Goal: Task Accomplishment & Management: Manage account settings

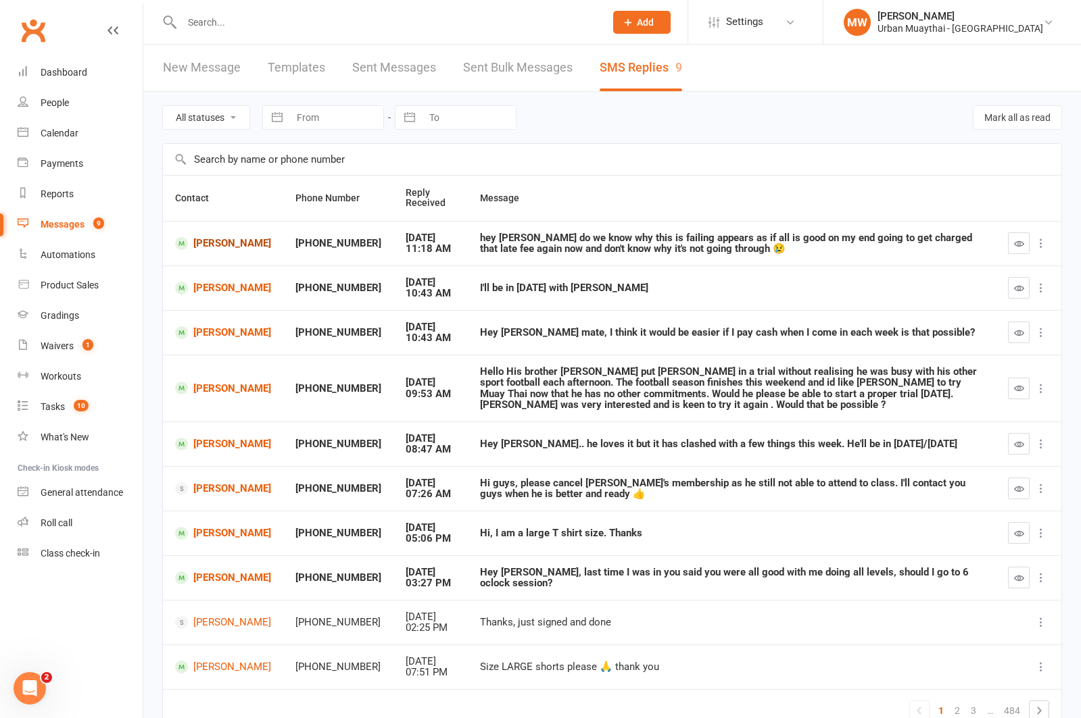
click at [212, 246] on link "[PERSON_NAME]" at bounding box center [223, 243] width 96 height 13
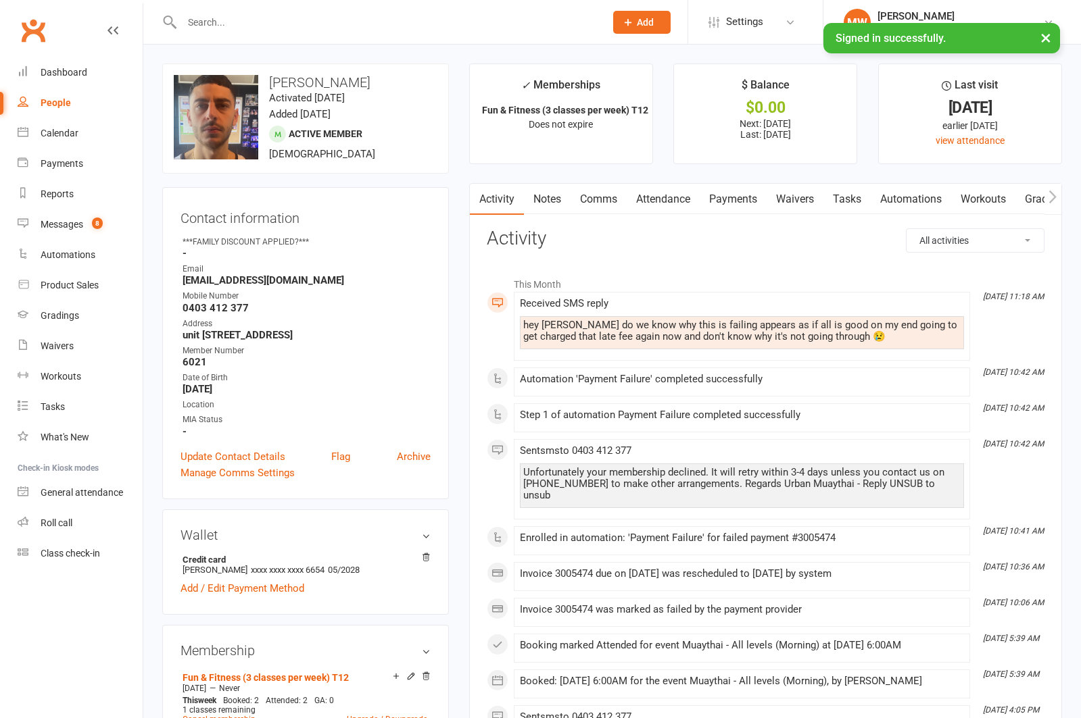
click at [1044, 37] on button "×" at bounding box center [1045, 37] width 24 height 29
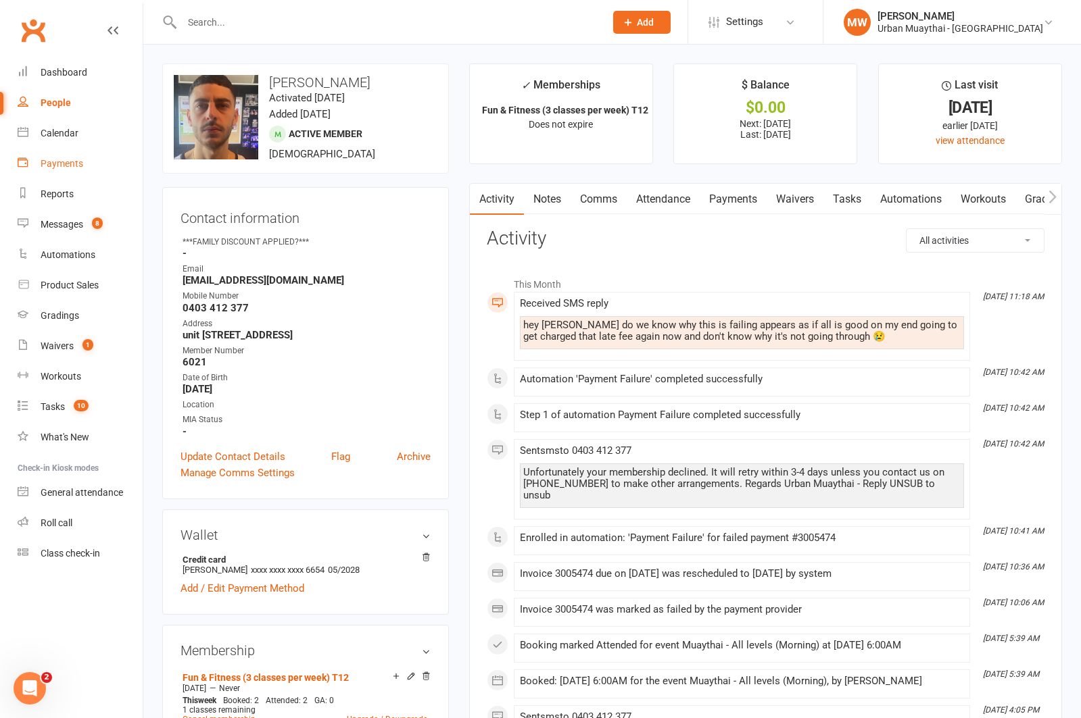
click at [72, 160] on div "Payments" at bounding box center [62, 163] width 43 height 11
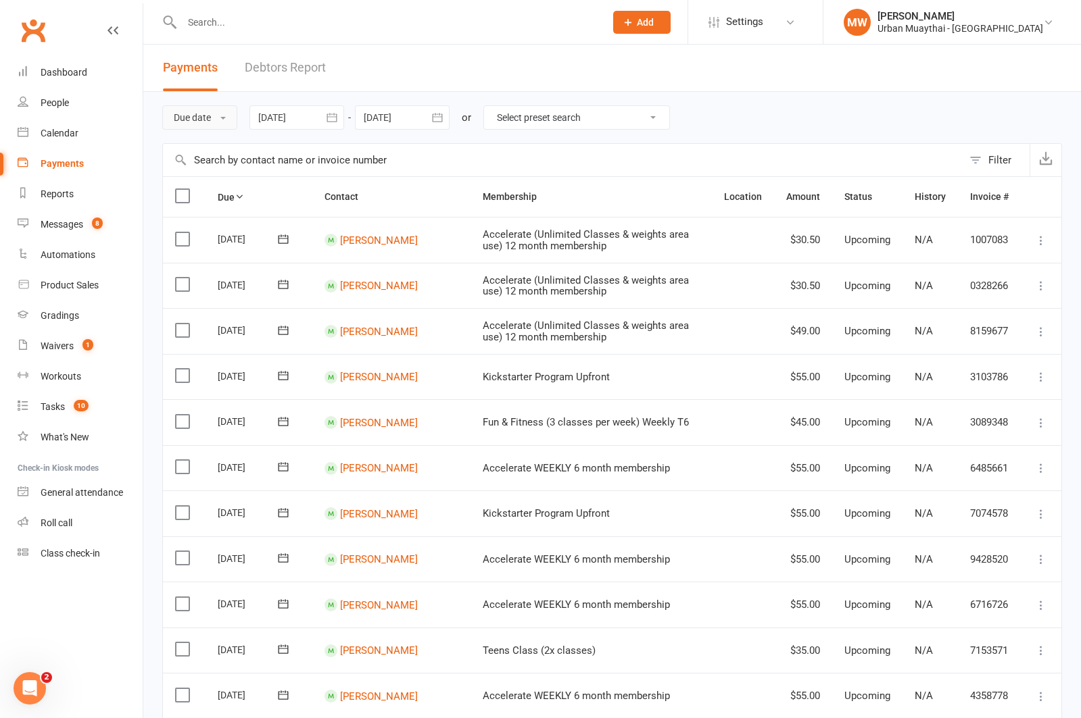
click at [207, 120] on button "Due date" at bounding box center [199, 117] width 75 height 24
click at [226, 201] on link "Date failed" at bounding box center [230, 202] width 134 height 27
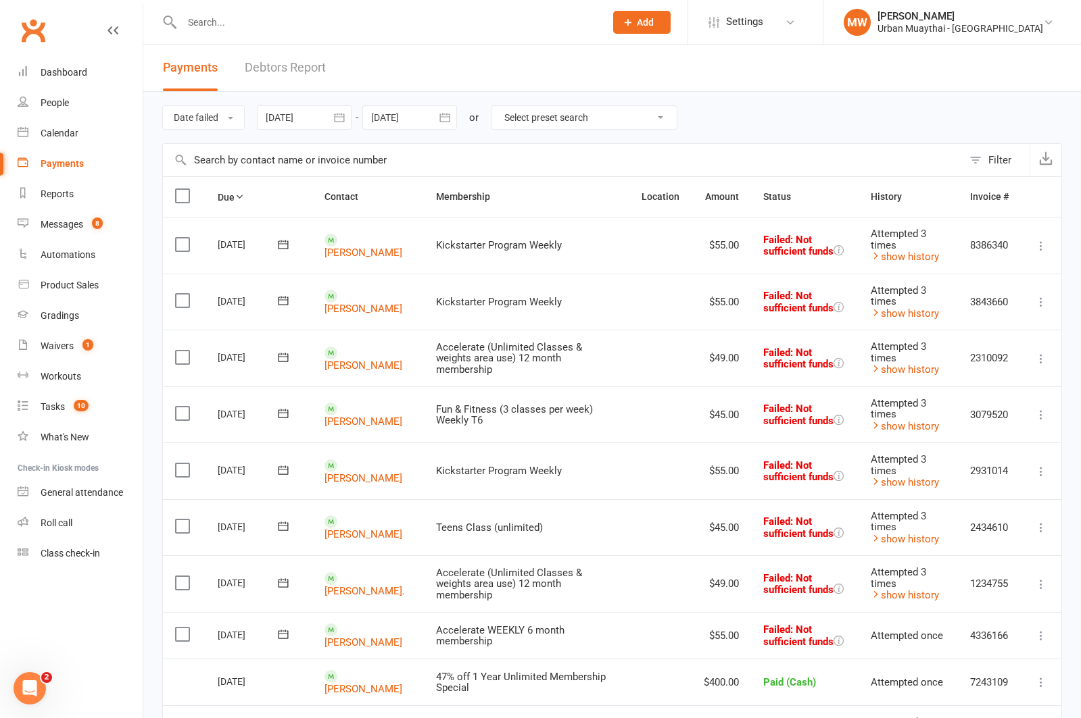
click at [333, 160] on input "text" at bounding box center [563, 160] width 800 height 32
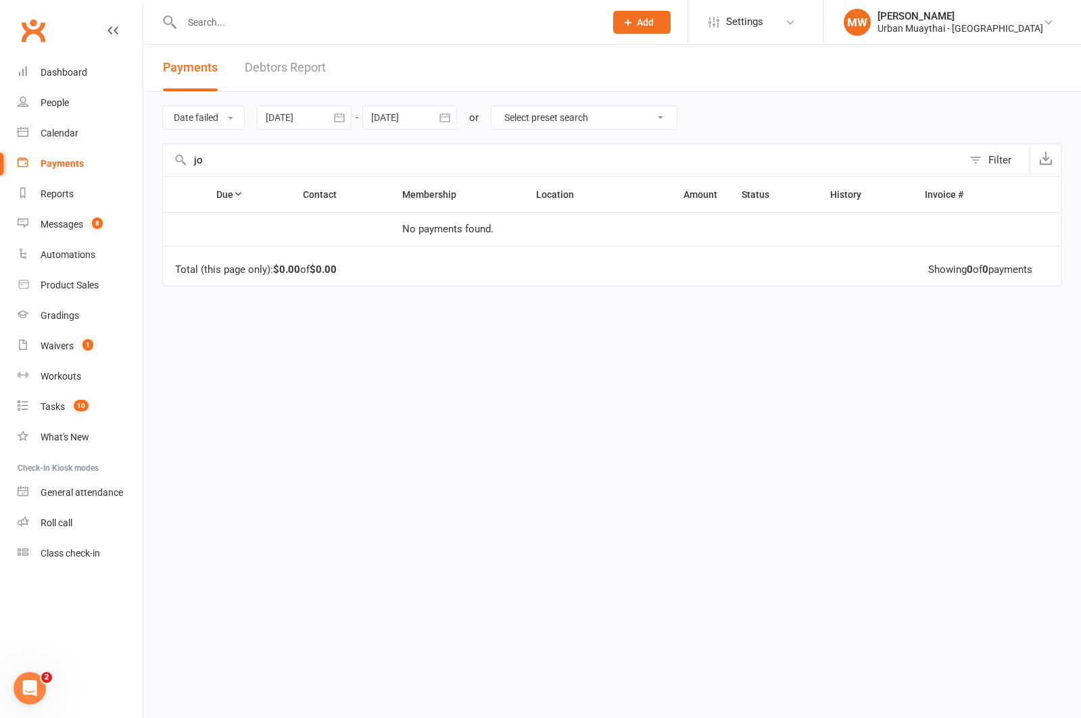
type input "j"
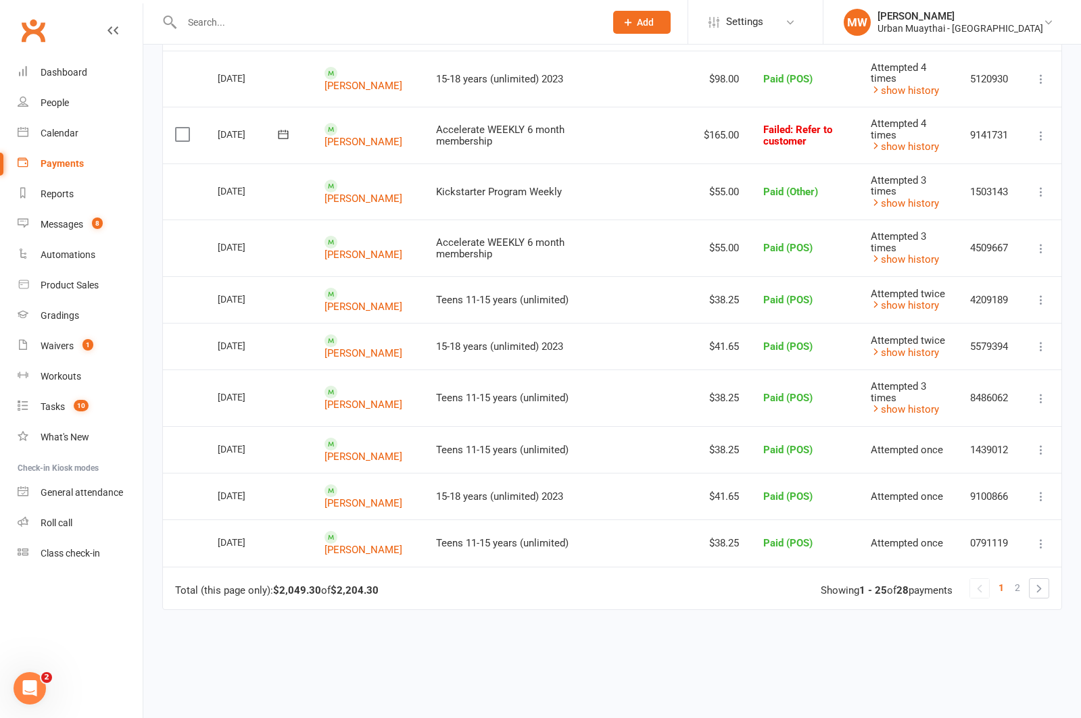
scroll to position [967, 0]
click at [1014, 577] on link "2" at bounding box center [1017, 586] width 16 height 19
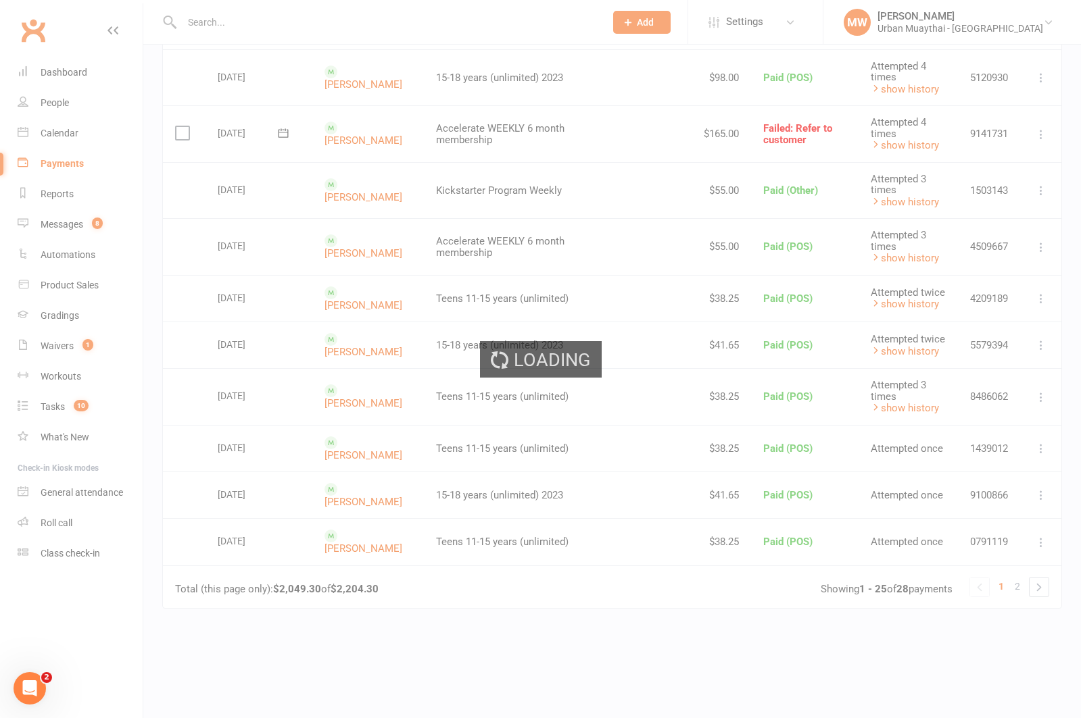
scroll to position [0, 0]
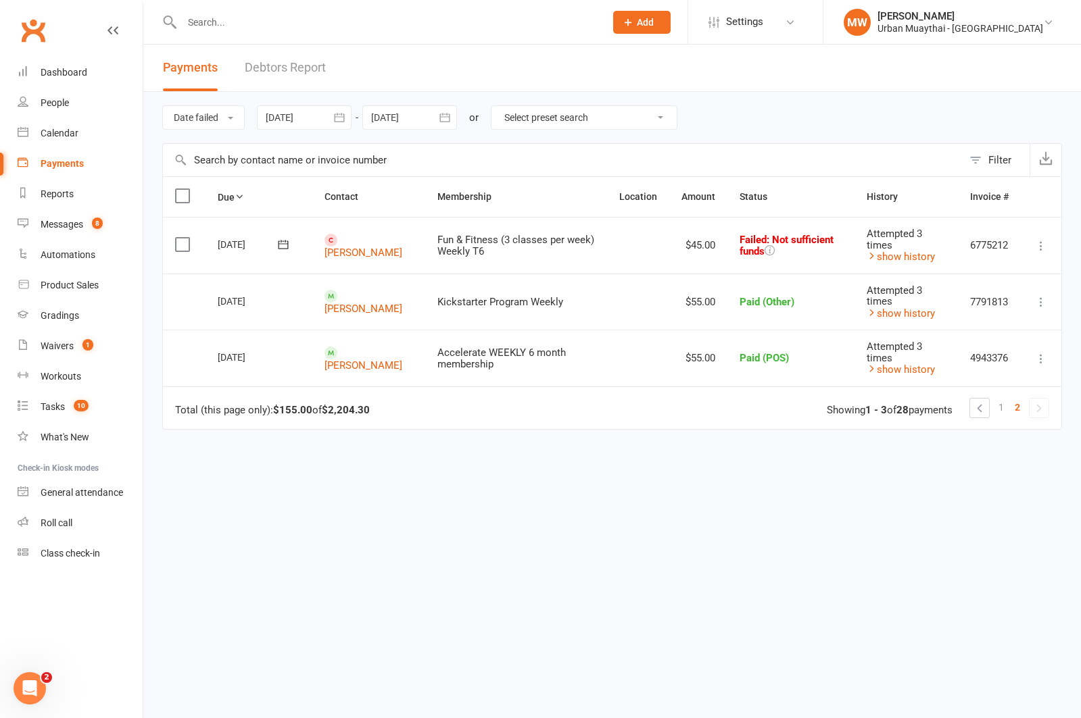
click at [234, 18] on input "text" at bounding box center [387, 22] width 418 height 19
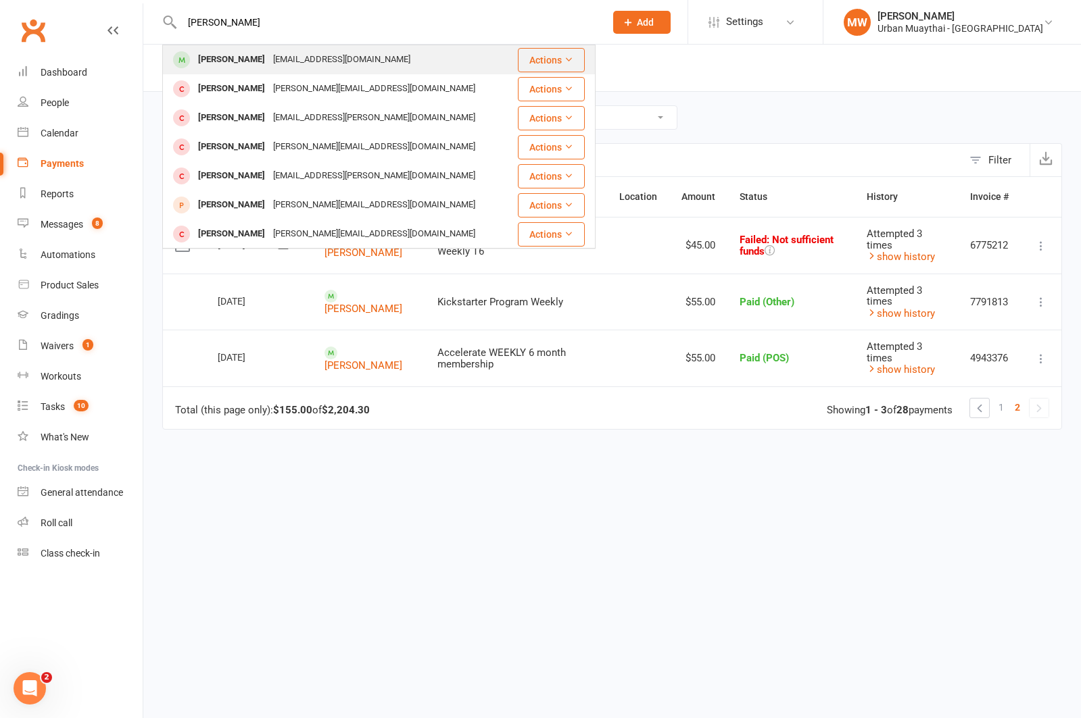
type input "josh min"
click at [236, 57] on div "[PERSON_NAME]" at bounding box center [231, 60] width 75 height 20
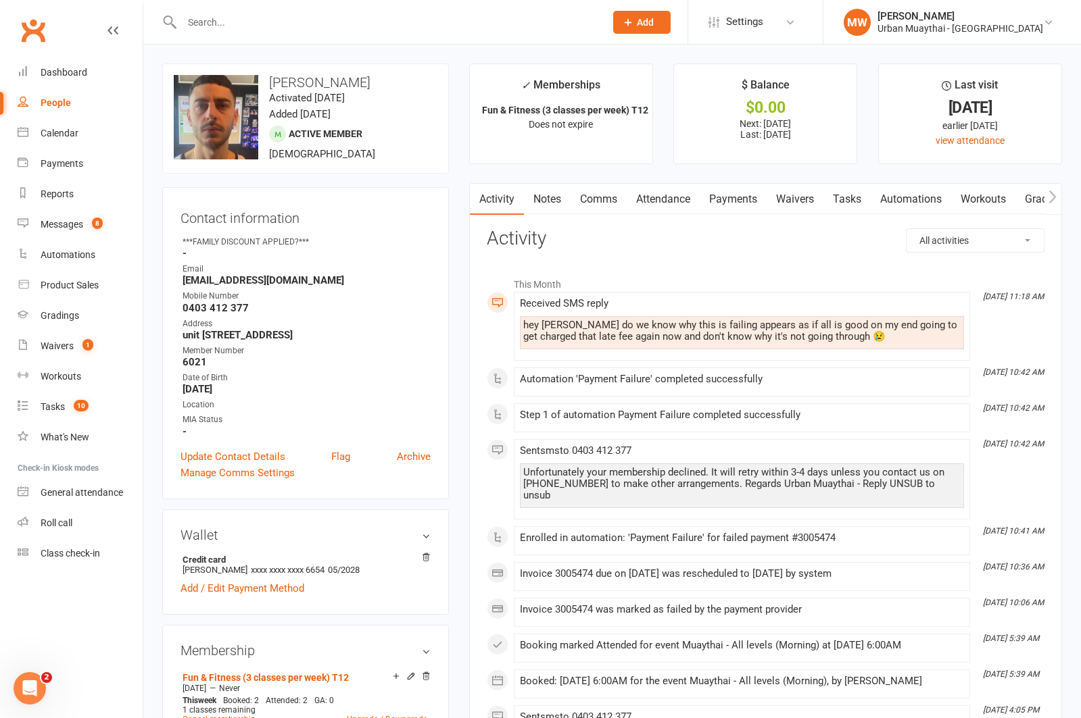
click at [729, 197] on link "Payments" at bounding box center [733, 199] width 67 height 31
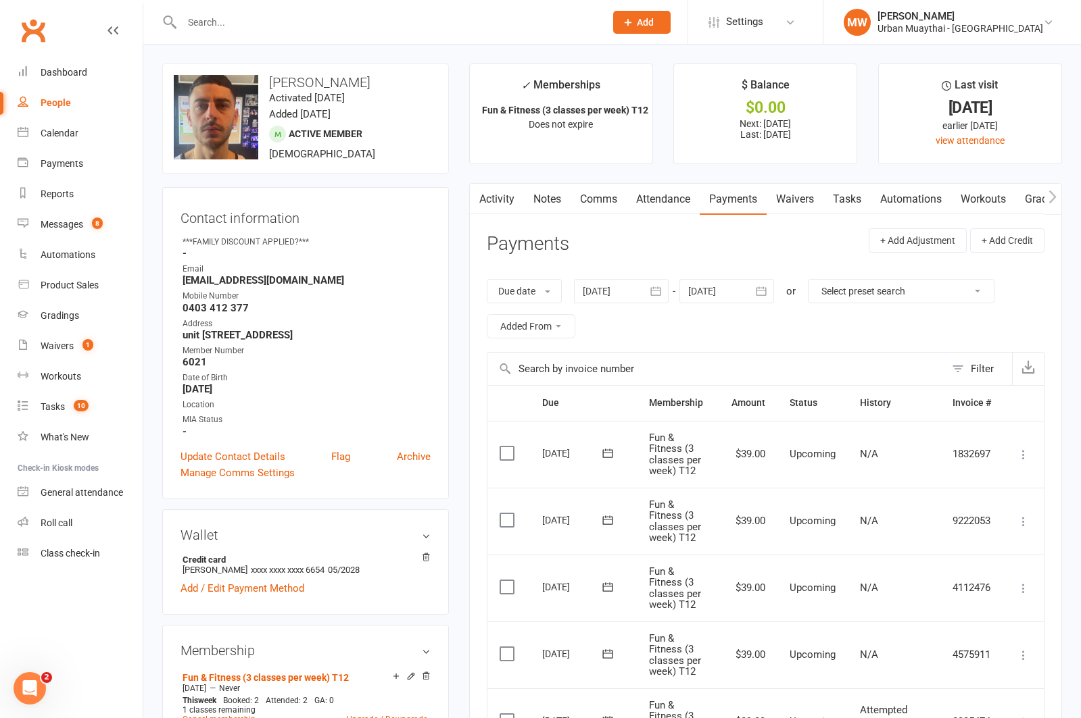
click at [590, 201] on link "Comms" at bounding box center [598, 199] width 56 height 31
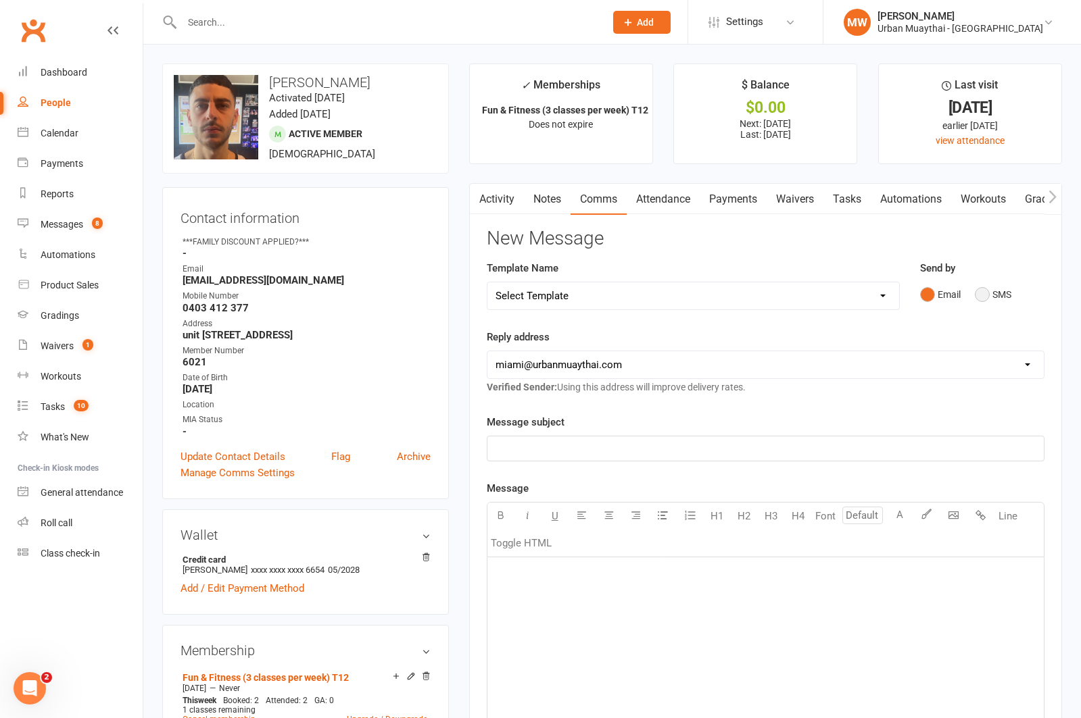
click at [985, 300] on button "SMS" at bounding box center [993, 295] width 36 height 26
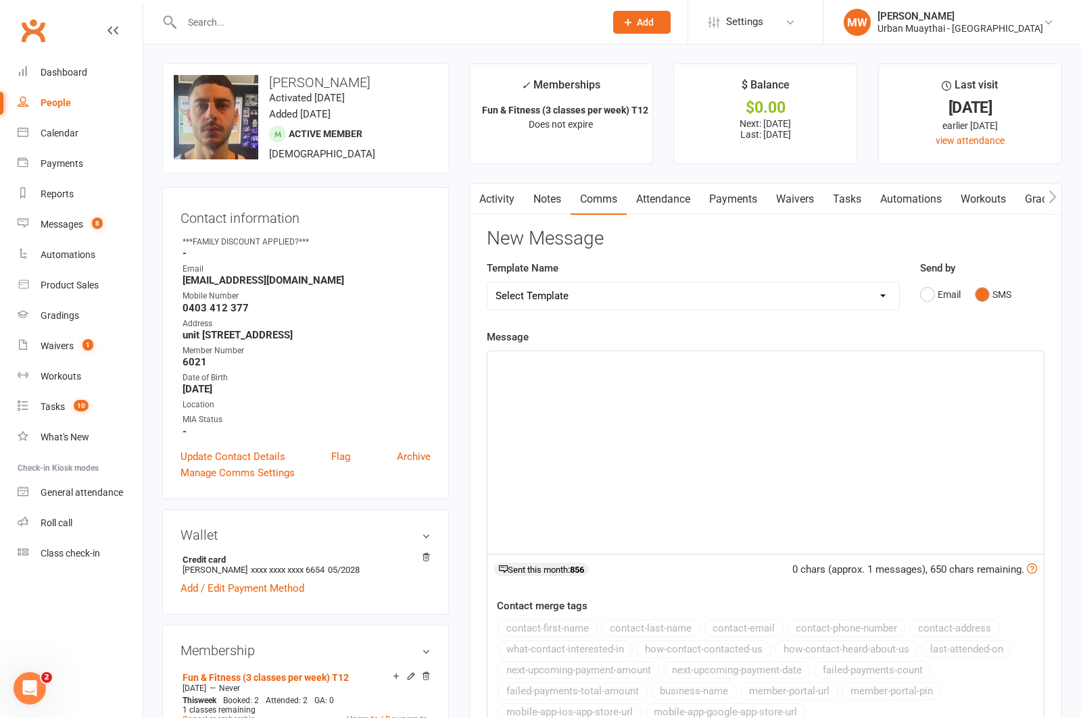
click at [559, 358] on p "﻿" at bounding box center [765, 364] width 540 height 16
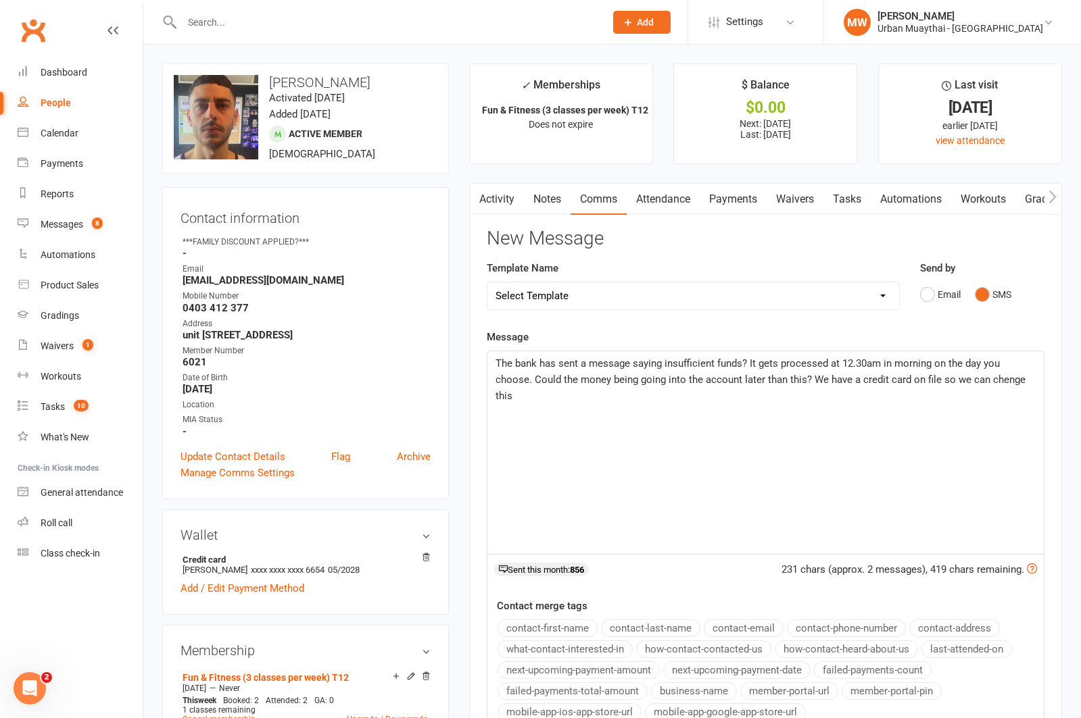
click at [1004, 383] on span "The bank has sent a message saying insufficient funds? It gets processed at 12.…" at bounding box center [761, 380] width 533 height 45
click at [541, 399] on p "The bank has sent a message saying insufficient funds? It gets processed at 12.…" at bounding box center [765, 380] width 540 height 49
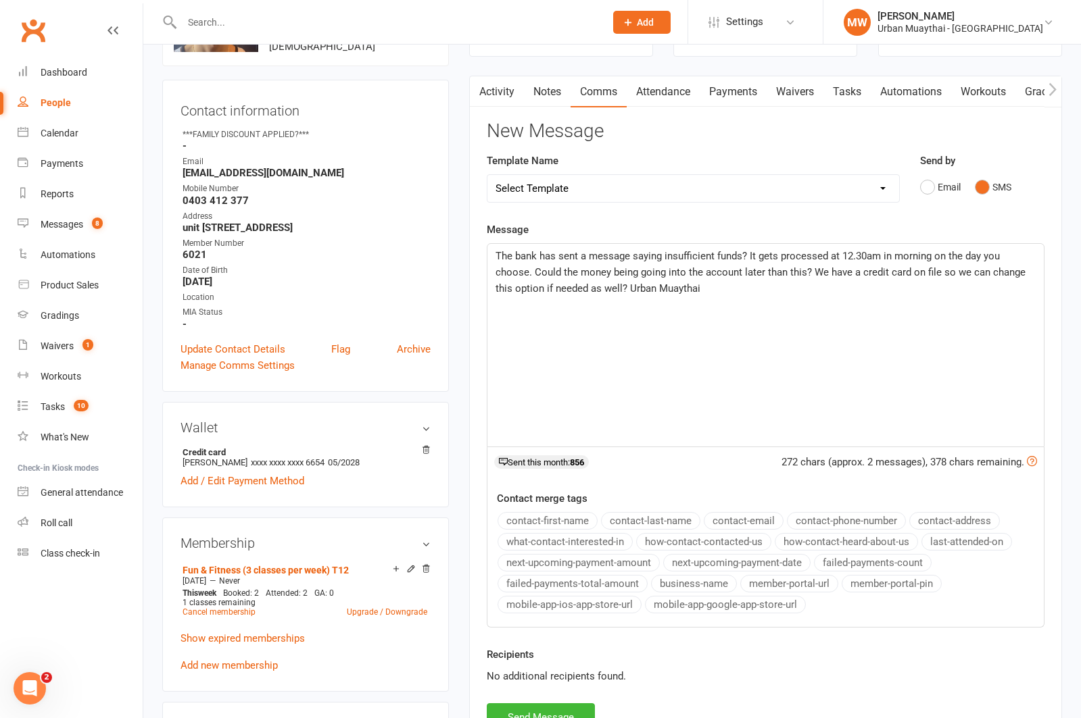
scroll to position [111, 0]
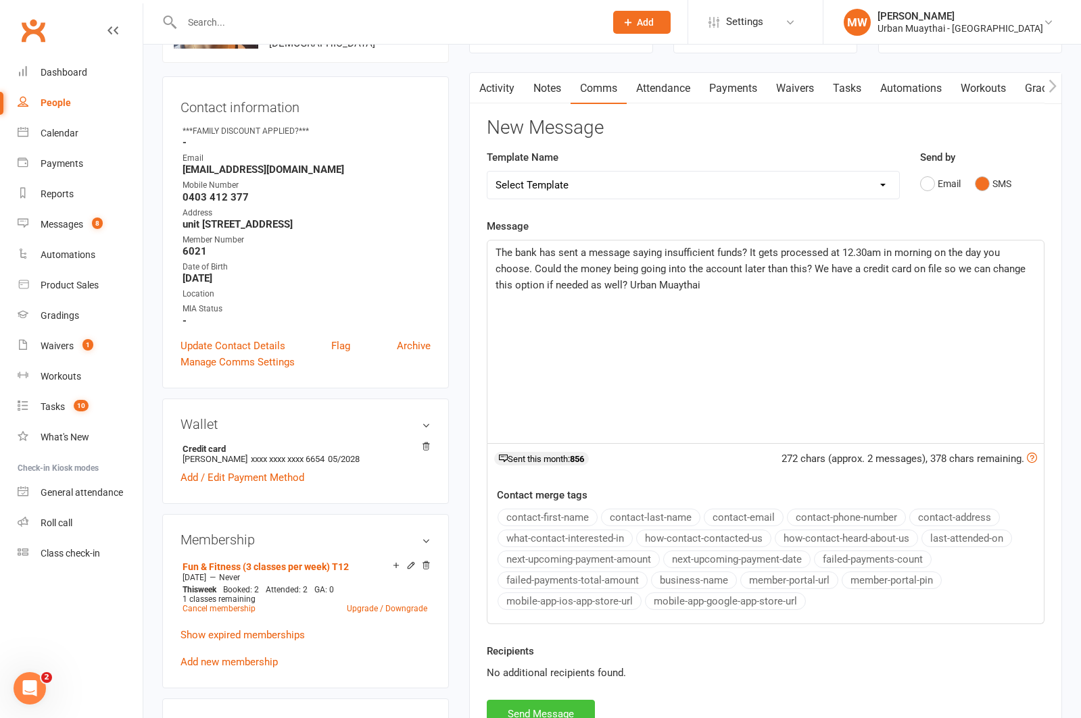
click at [529, 710] on button "Send Message" at bounding box center [541, 714] width 108 height 28
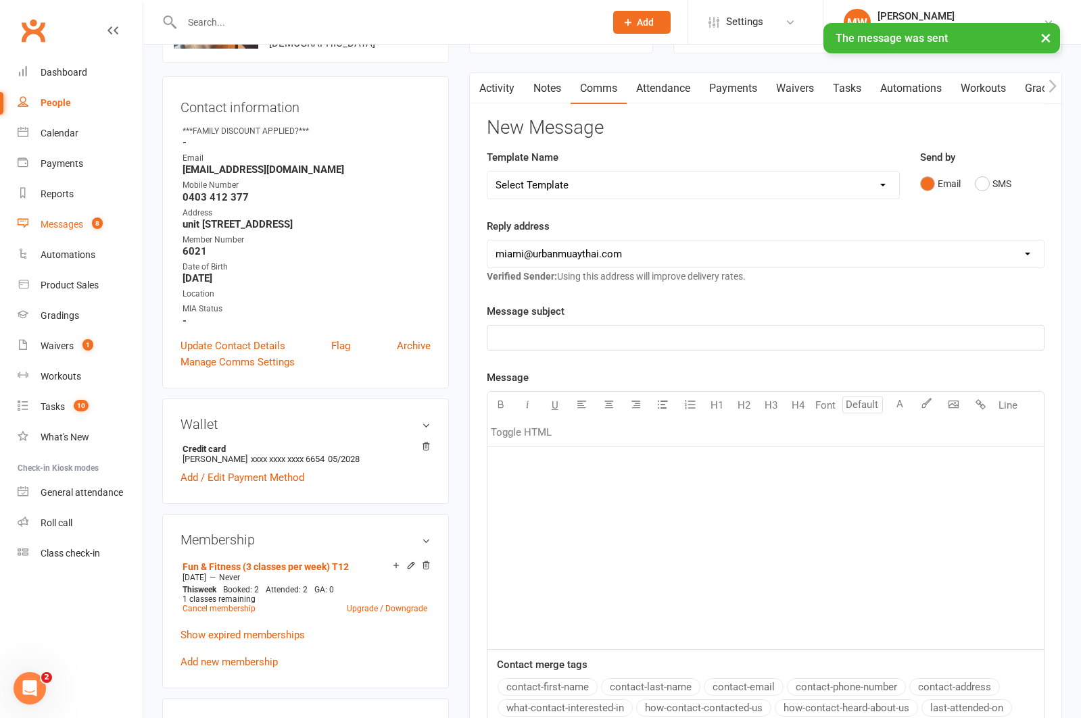
click at [68, 227] on div "Messages" at bounding box center [62, 224] width 43 height 11
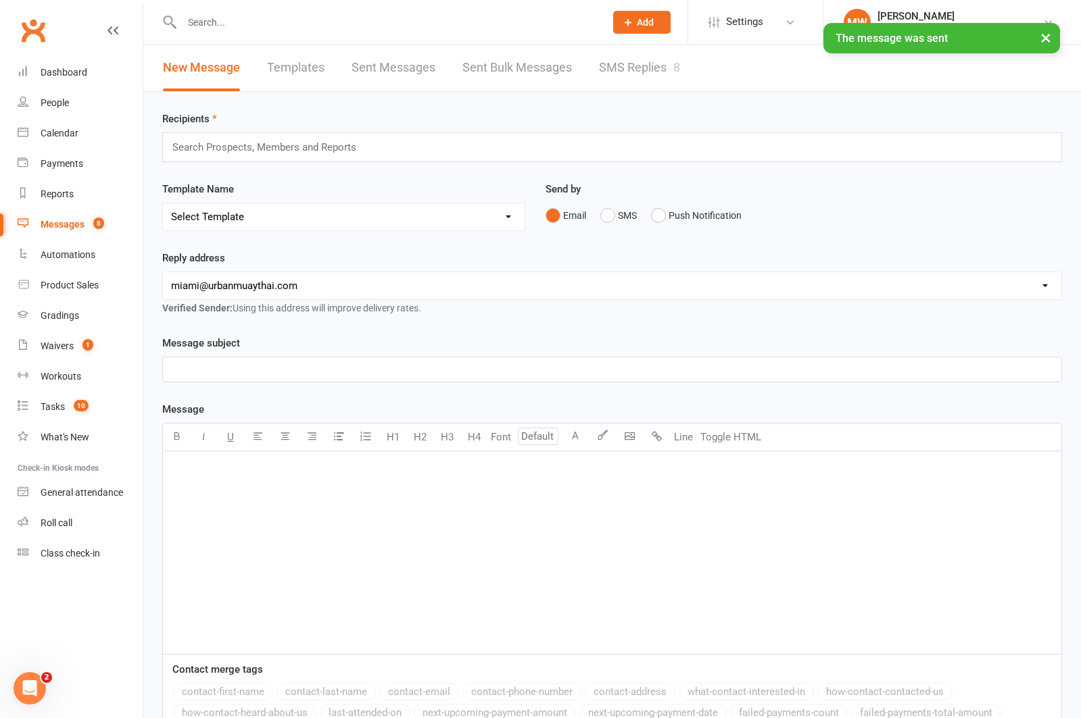
click at [626, 67] on link "SMS Replies 8" at bounding box center [639, 68] width 81 height 47
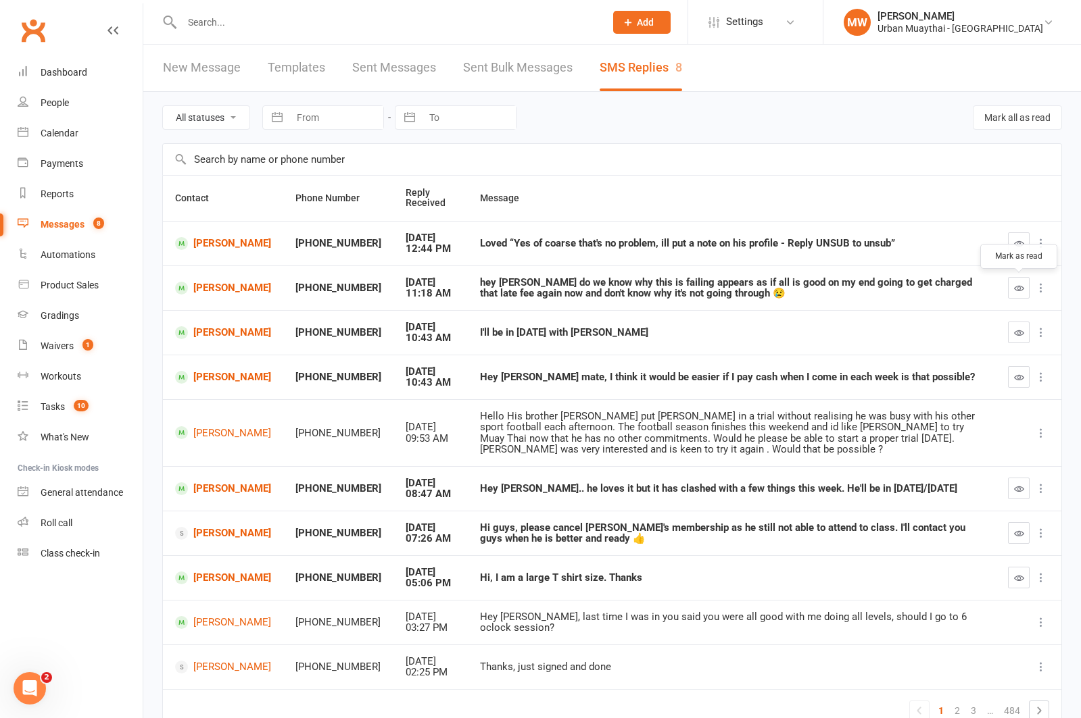
click at [1016, 287] on icon "button" at bounding box center [1019, 288] width 10 height 10
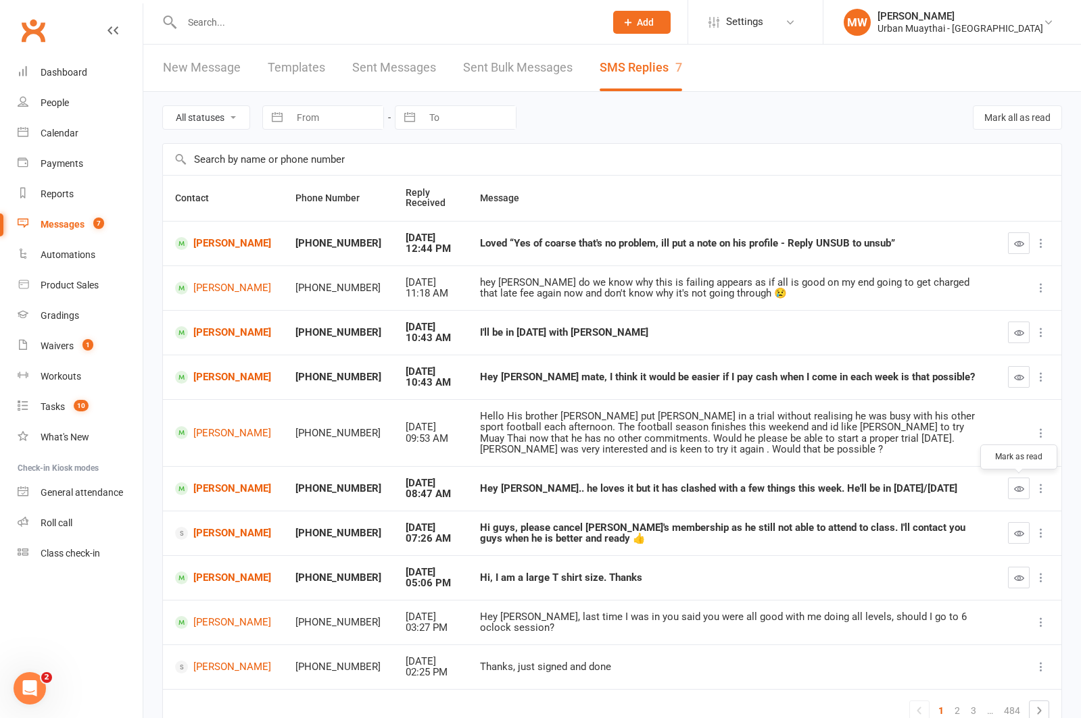
click at [1021, 490] on icon "button" at bounding box center [1019, 489] width 10 height 10
click at [215, 245] on link "[PERSON_NAME]" at bounding box center [223, 243] width 96 height 13
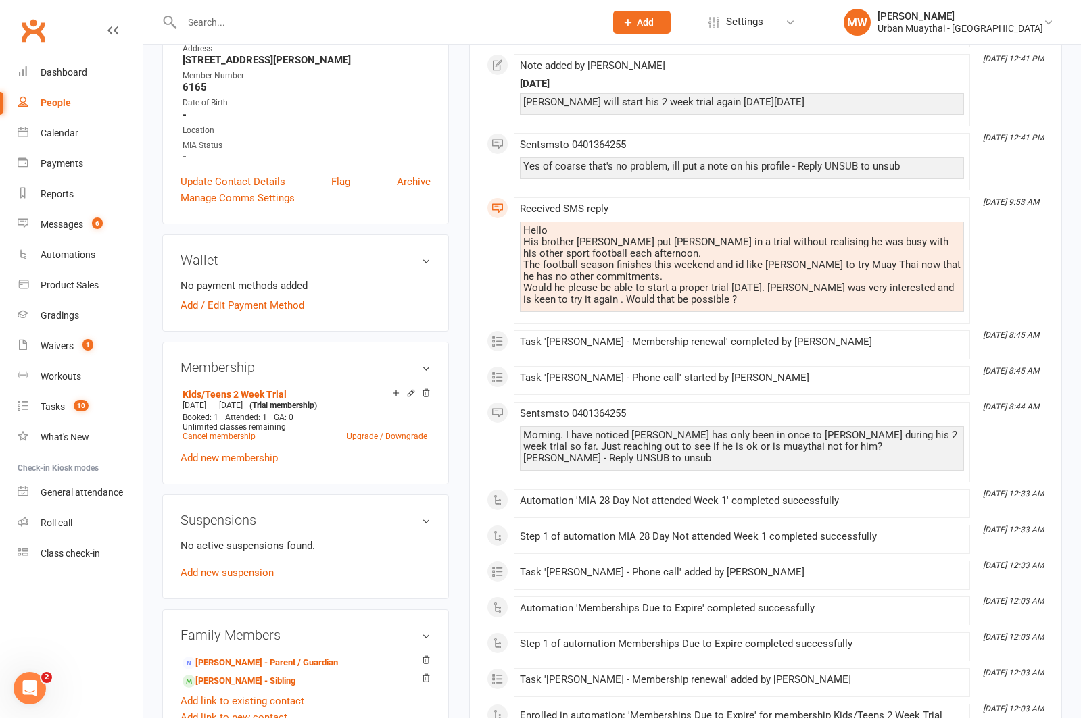
scroll to position [303, 0]
click at [205, 433] on link "Cancel membership" at bounding box center [218, 435] width 73 height 9
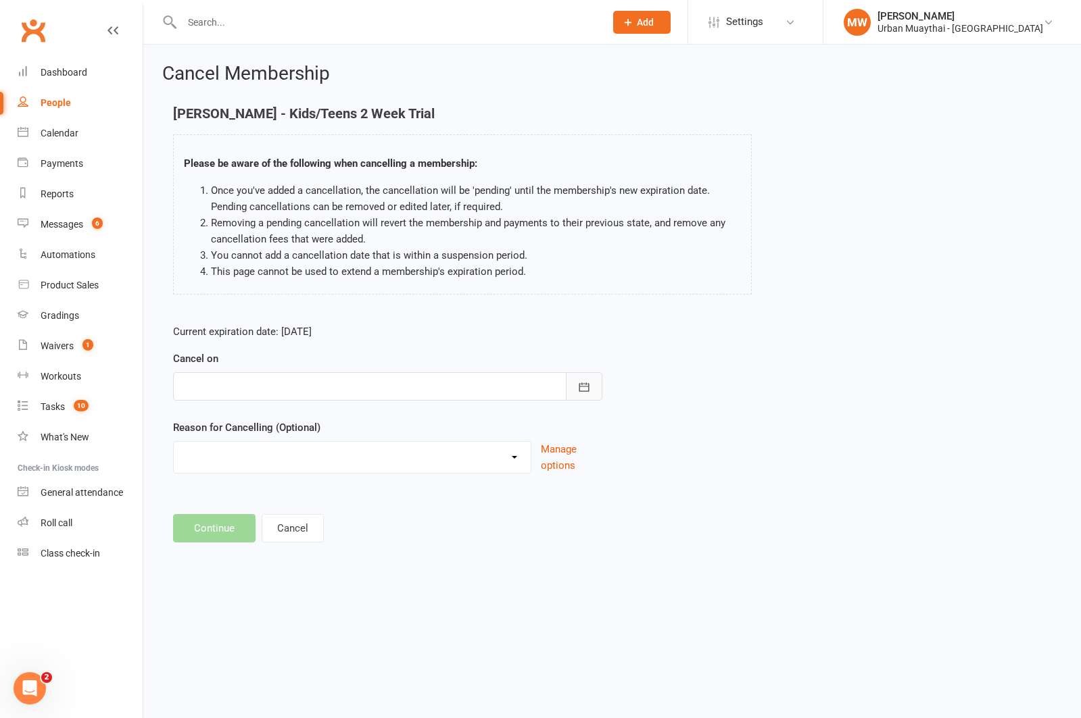
drag, startPoint x: 583, startPoint y: 385, endPoint x: 507, endPoint y: 412, distance: 80.4
click at [583, 385] on icon "button" at bounding box center [584, 388] width 14 height 14
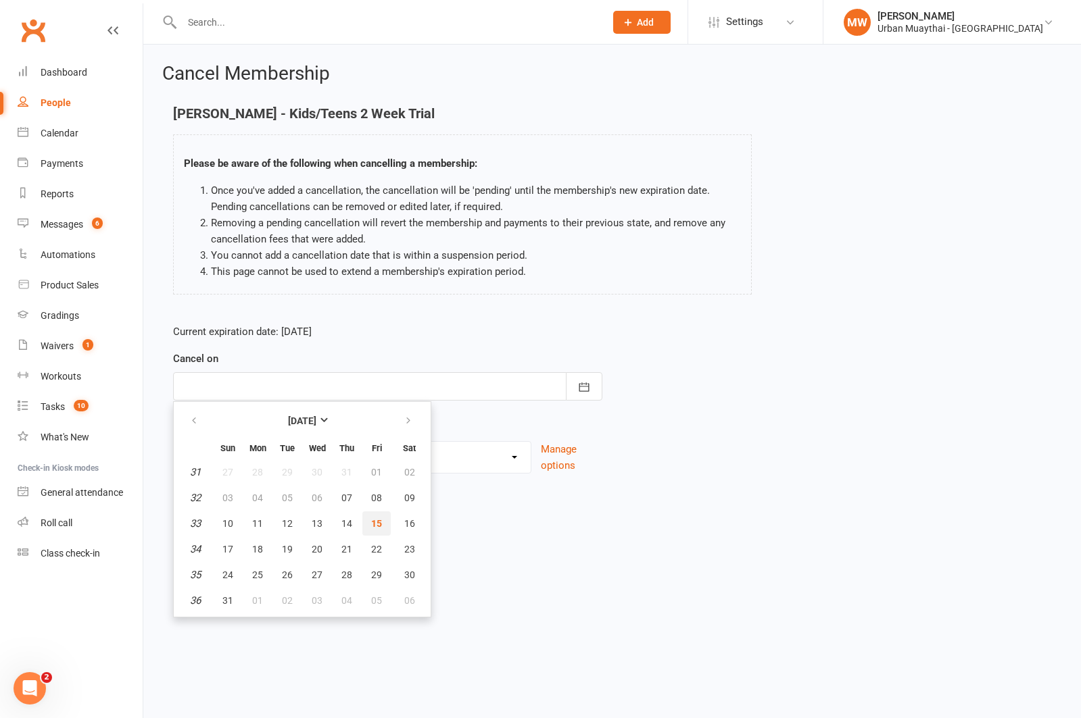
click at [375, 523] on span "15" at bounding box center [376, 523] width 11 height 11
type input "15 Aug 2025"
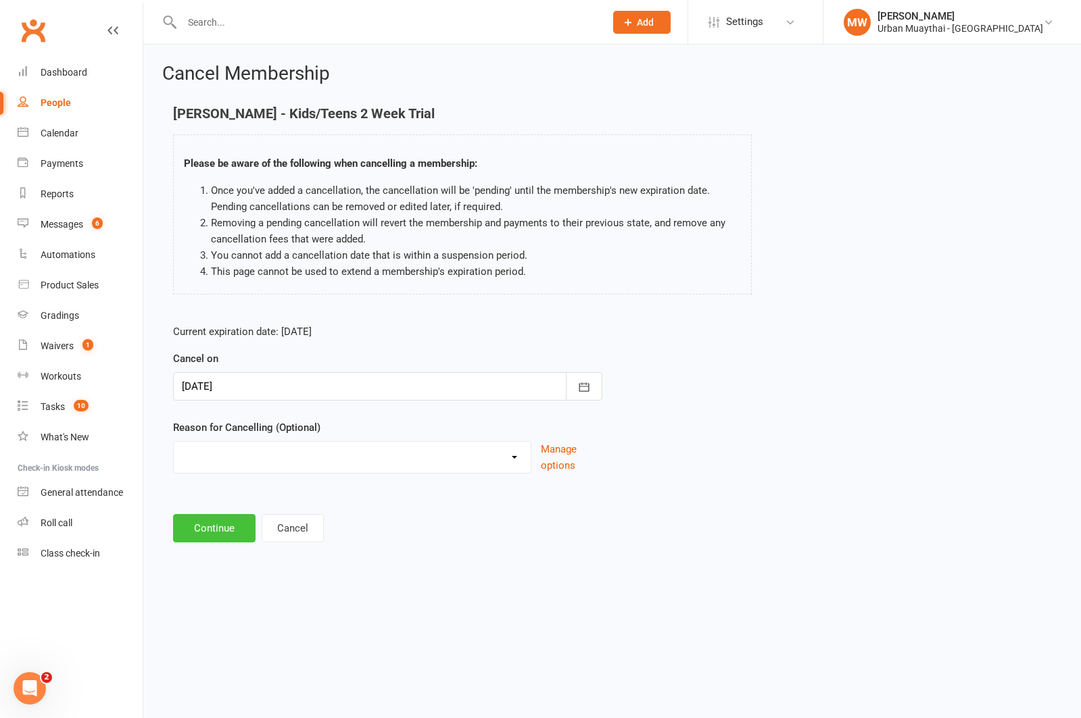
click at [225, 528] on button "Continue" at bounding box center [214, 528] width 82 height 28
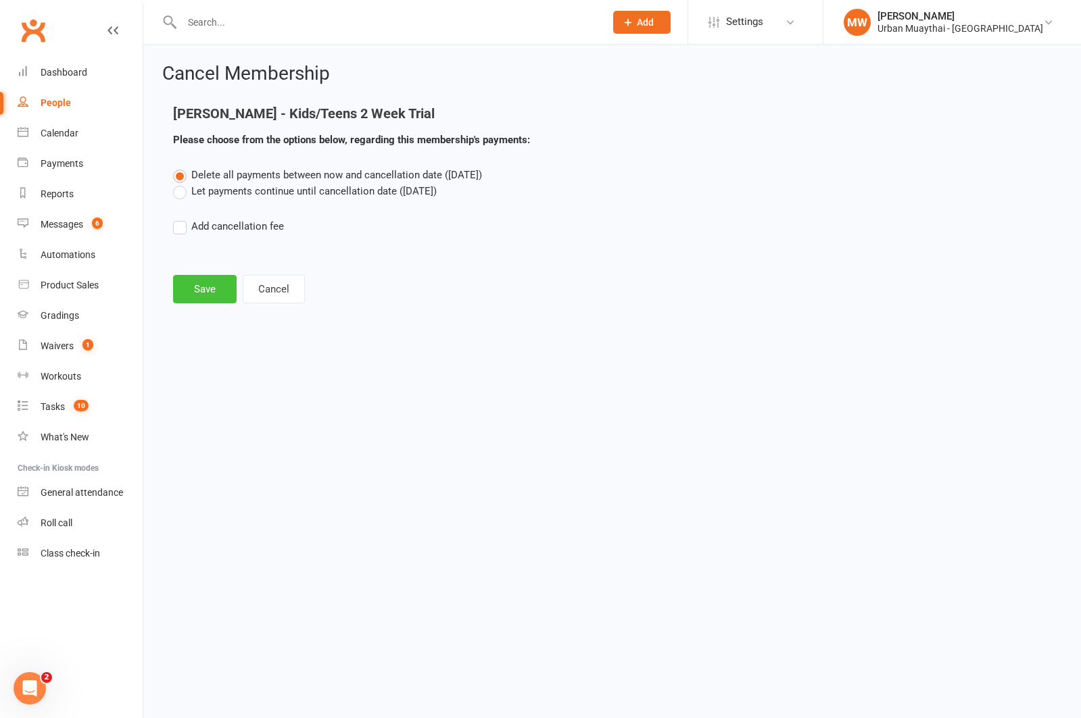
click at [187, 280] on button "Save" at bounding box center [205, 289] width 64 height 28
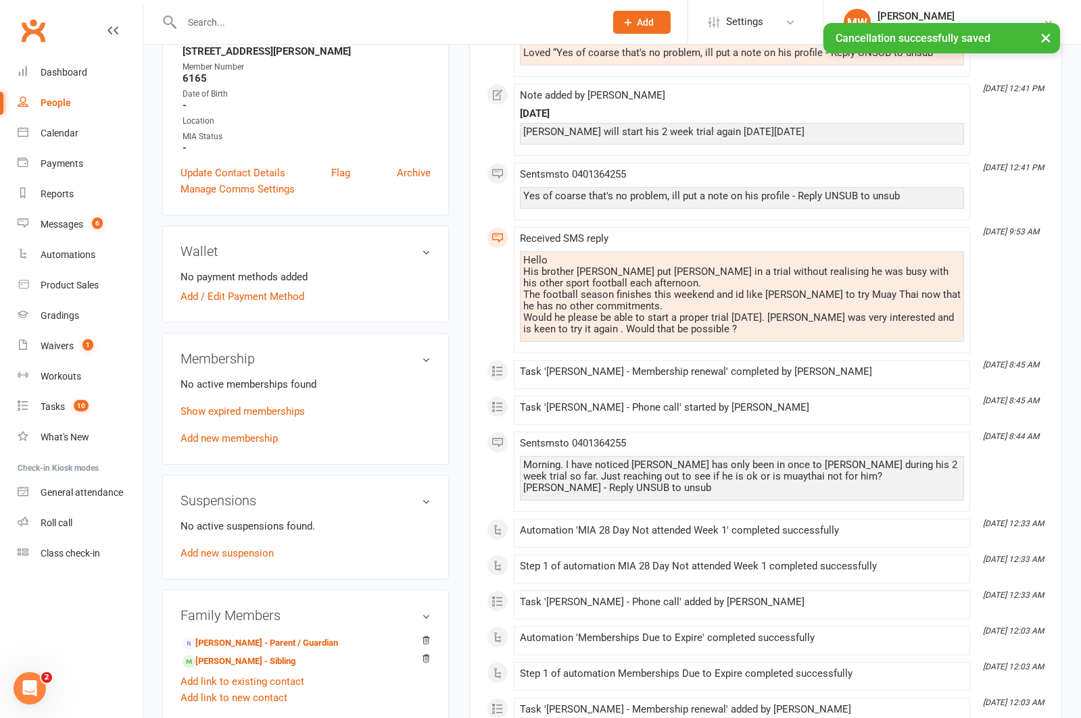
scroll to position [343, 0]
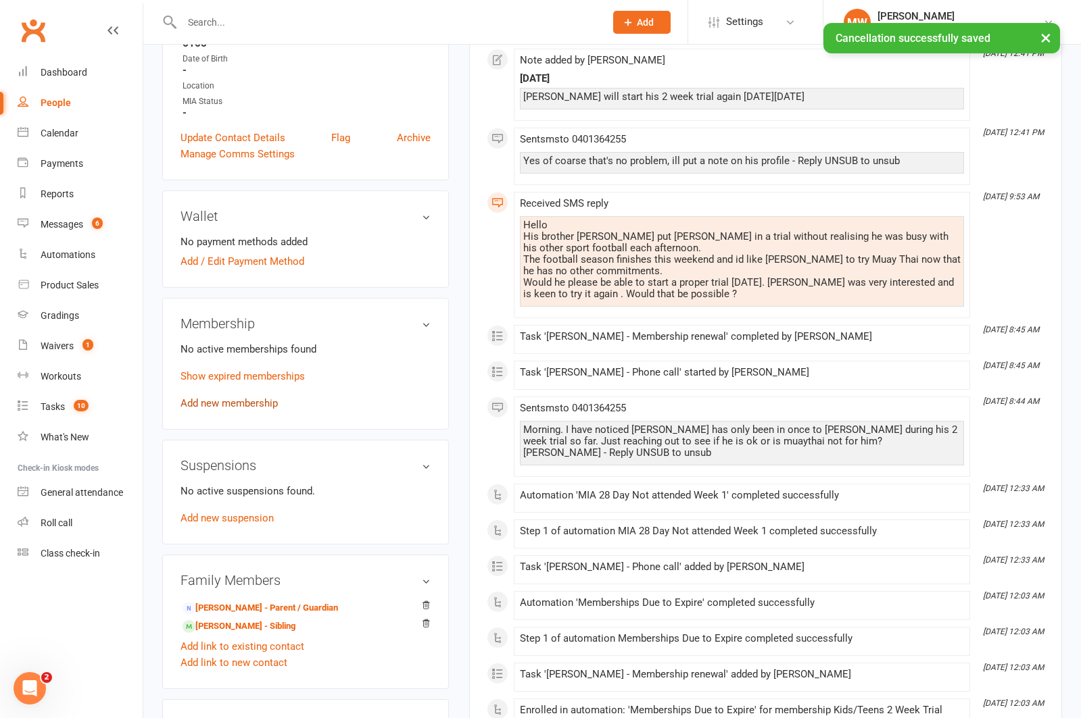
click at [240, 399] on link "Add new membership" at bounding box center [228, 403] width 97 height 12
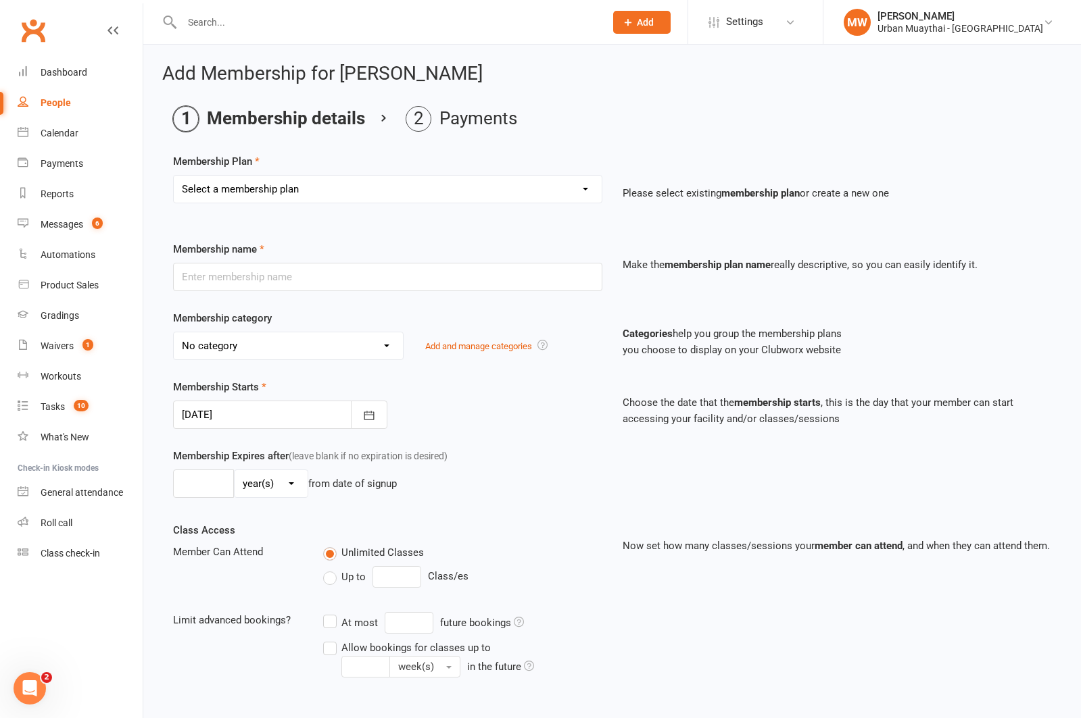
click at [364, 189] on select "Select a membership plan Create new Membership Plan Kickstarter Deposit Acceler…" at bounding box center [388, 189] width 428 height 27
select select "12"
click at [174, 176] on select "Select a membership plan Create new Membership Plan Kickstarter Deposit Acceler…" at bounding box center [388, 189] width 428 height 27
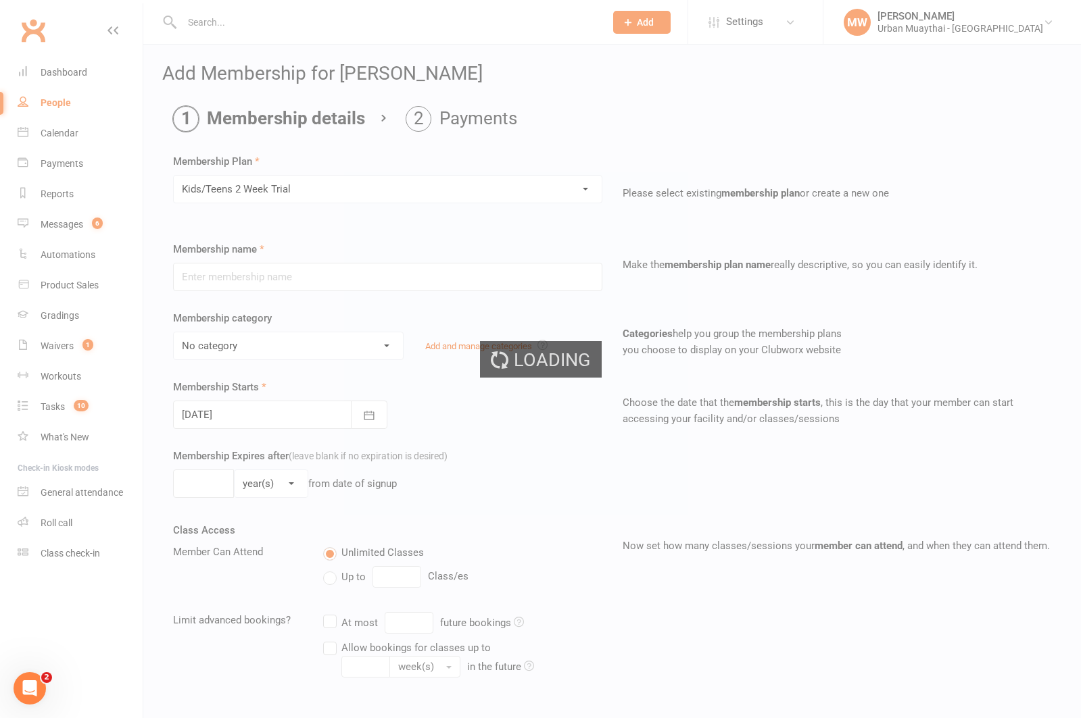
type input "Kids/Teens 2 Week Trial"
select select "3"
type input "14"
select select "0"
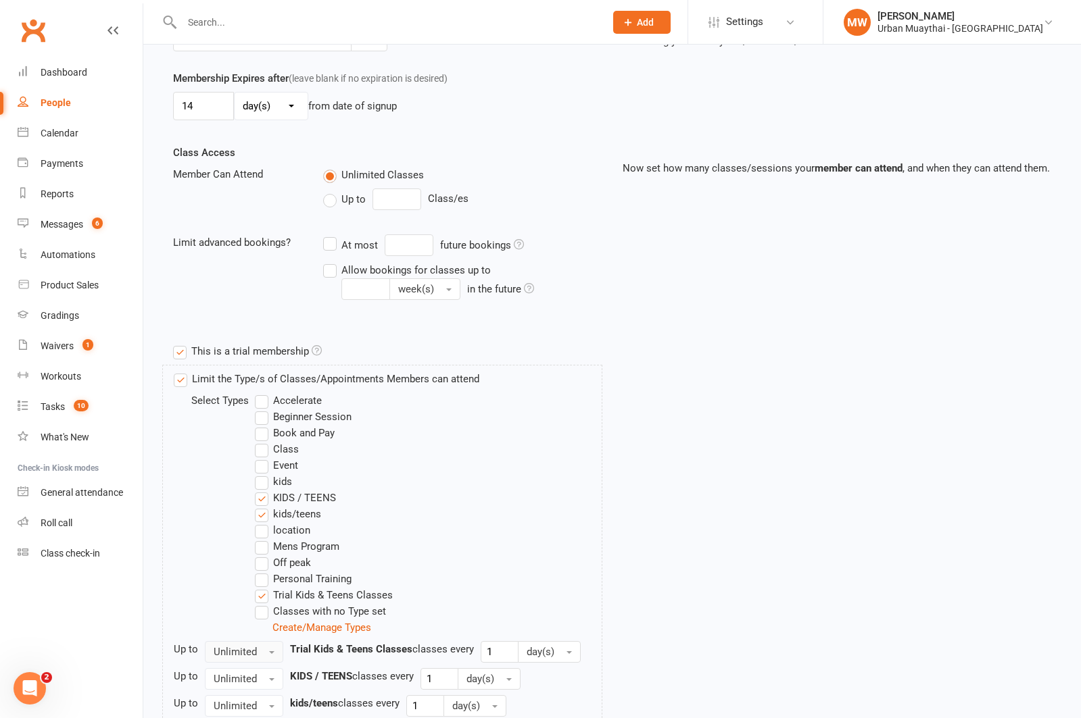
scroll to position [514, 0]
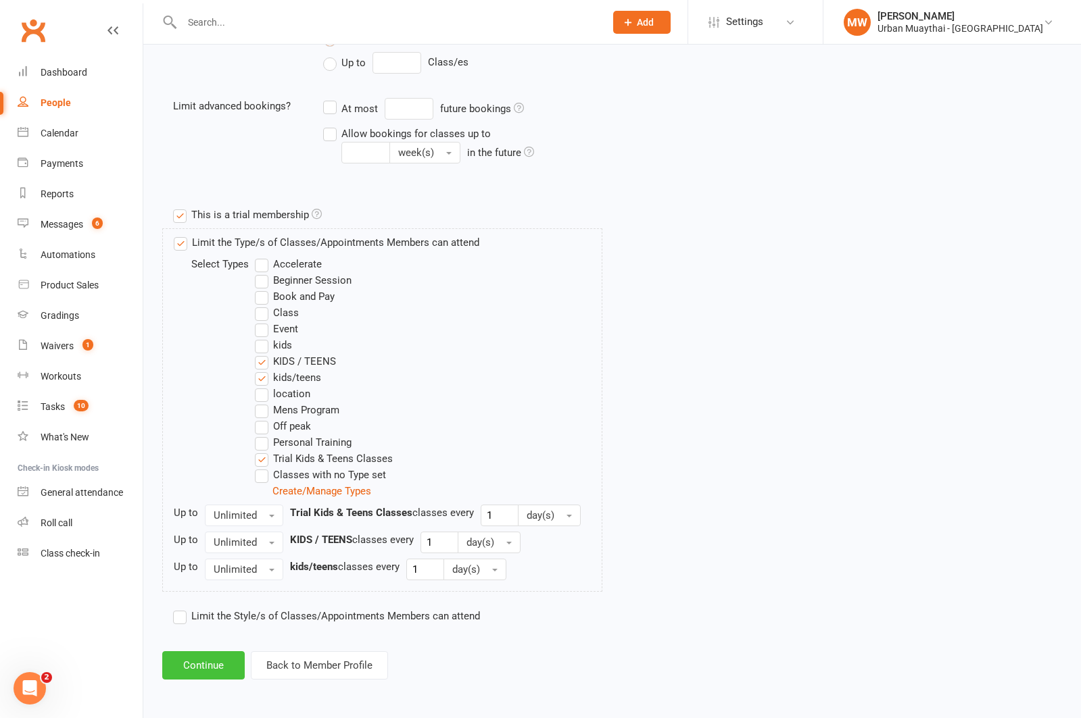
click at [196, 658] on button "Continue" at bounding box center [203, 666] width 82 height 28
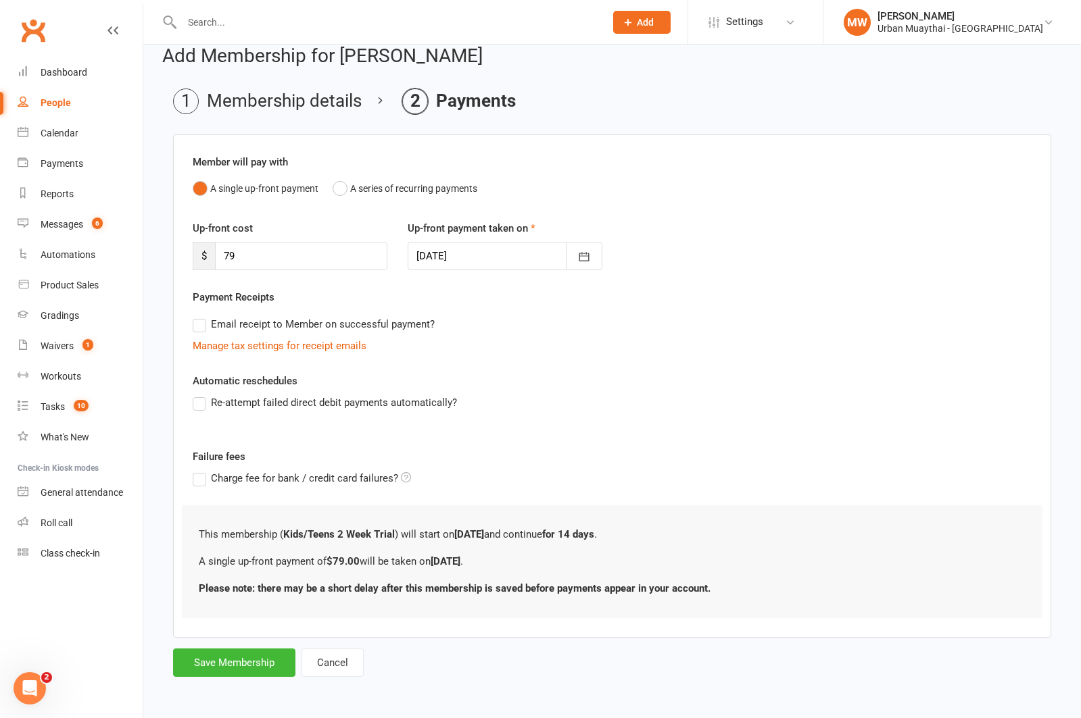
scroll to position [0, 0]
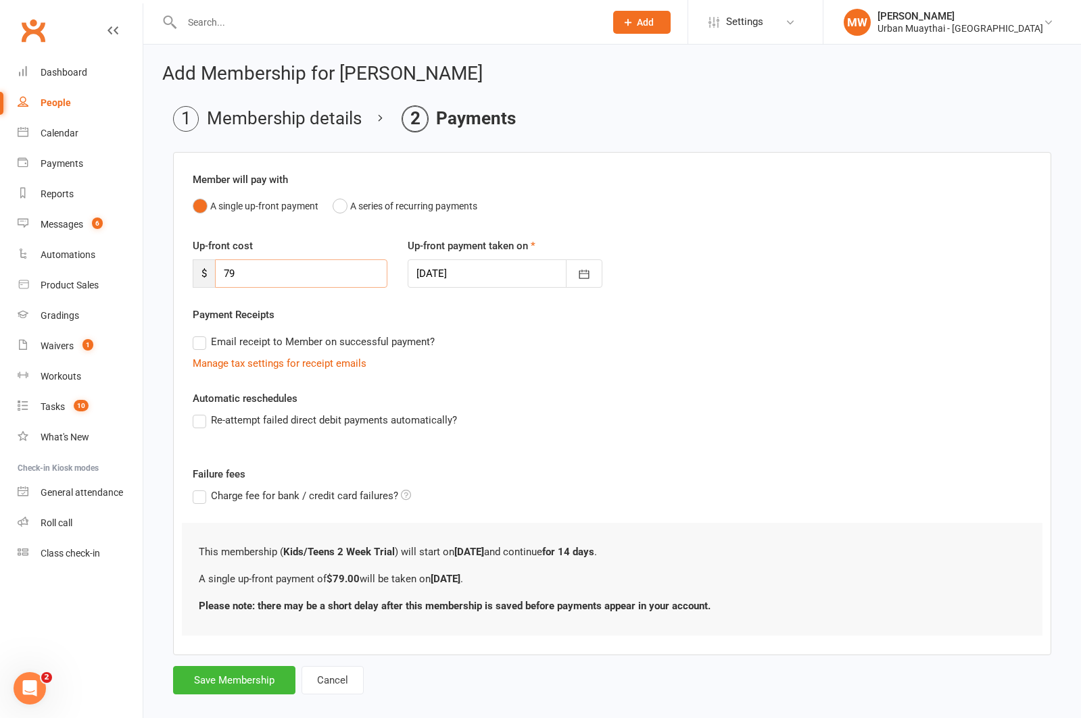
drag, startPoint x: 218, startPoint y: 272, endPoint x: 208, endPoint y: 271, distance: 10.2
click at [208, 272] on div "$ 79" at bounding box center [290, 274] width 195 height 28
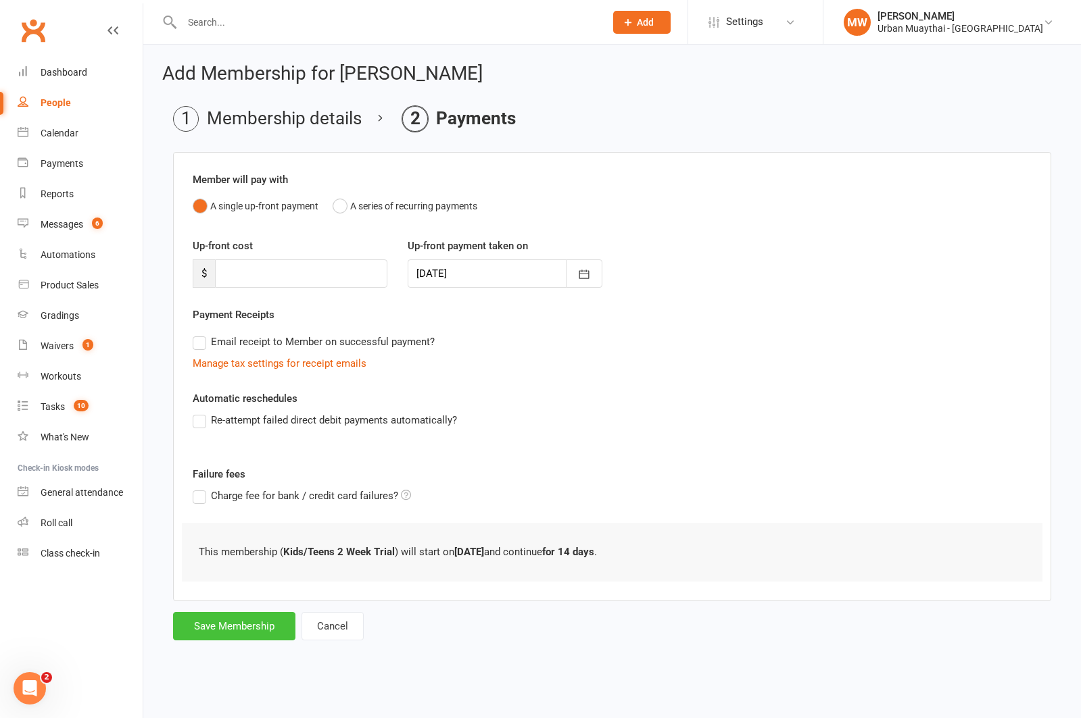
click at [253, 631] on button "Save Membership" at bounding box center [234, 626] width 122 height 28
type input "0"
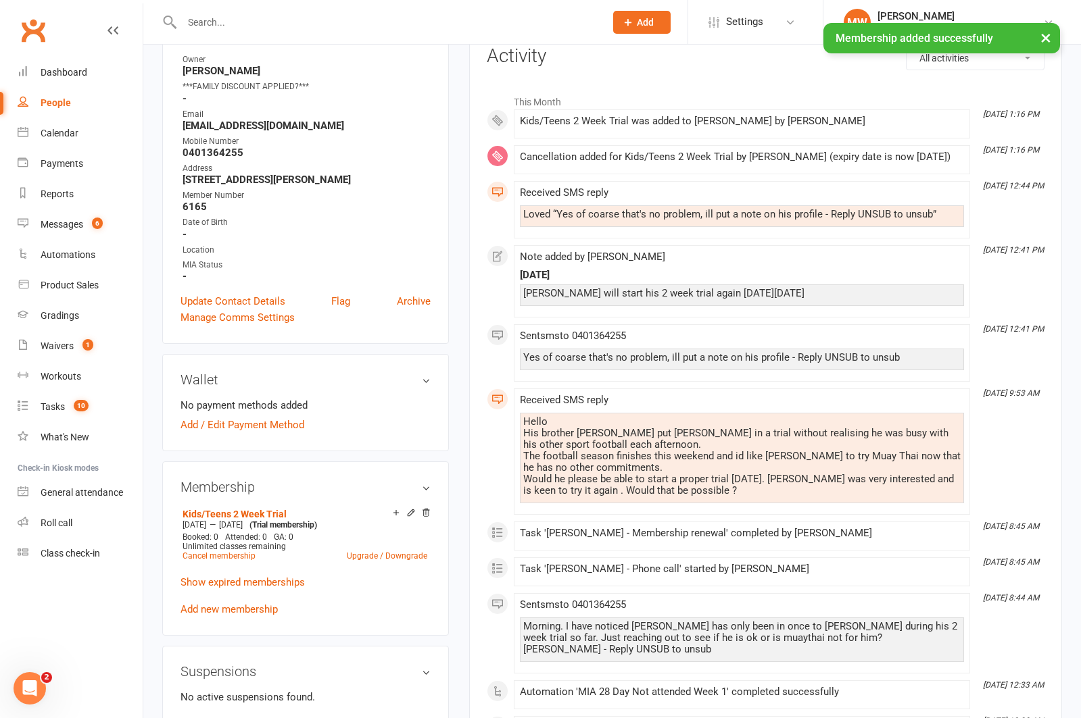
scroll to position [196, 0]
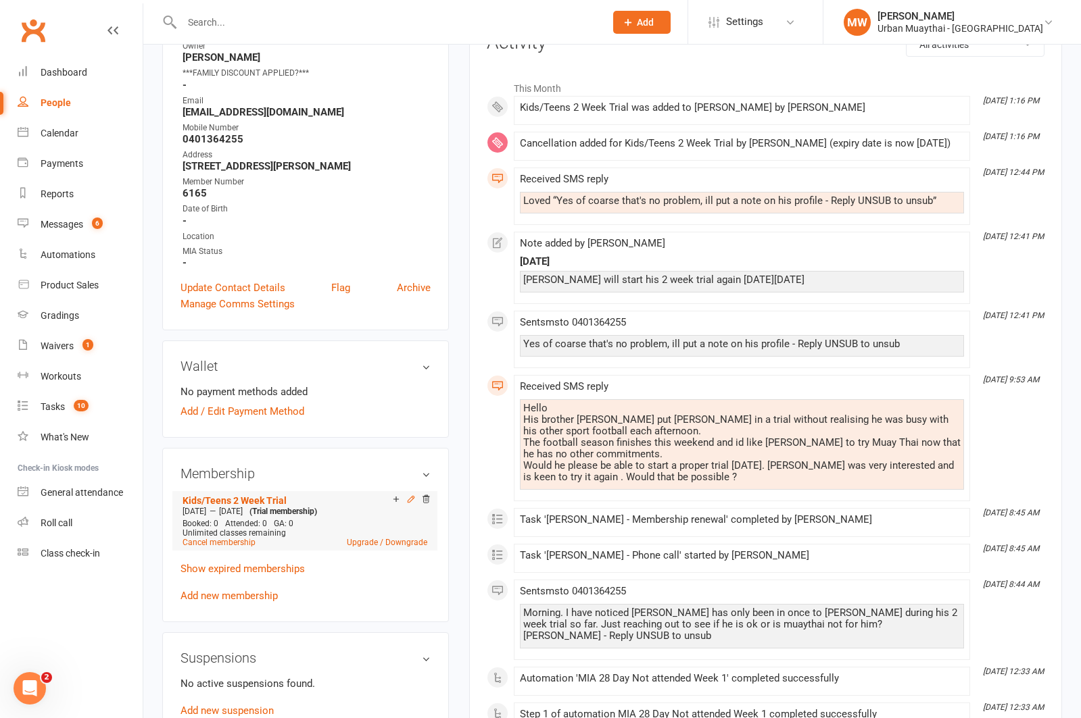
click at [410, 496] on icon at bounding box center [411, 499] width 6 height 6
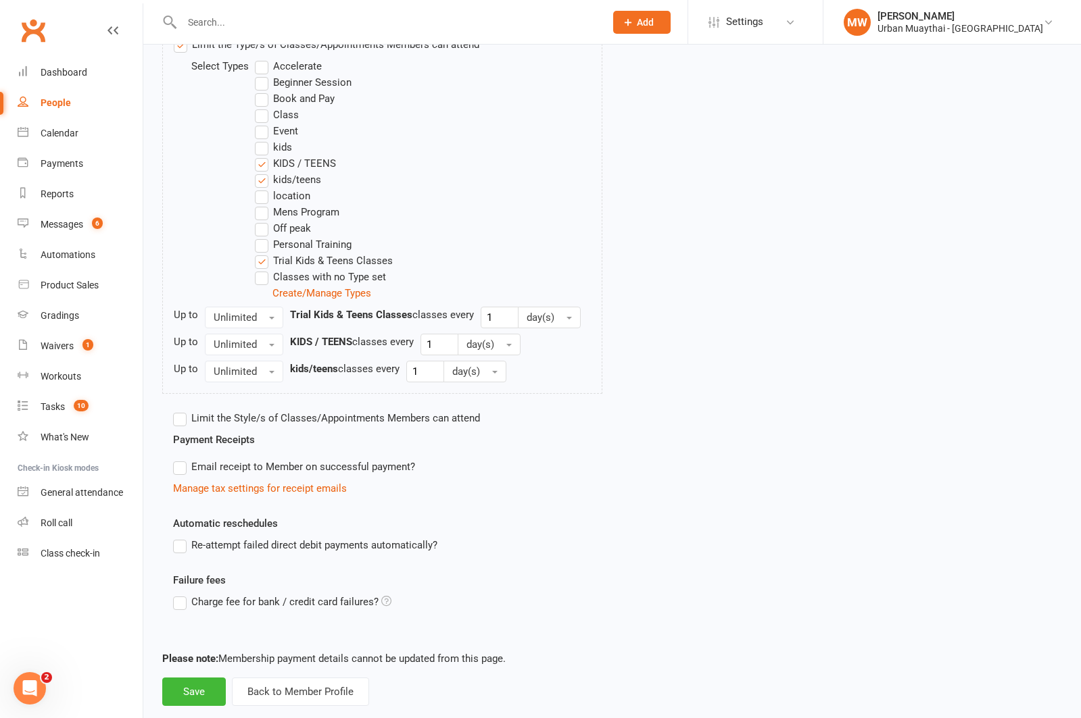
scroll to position [591, 0]
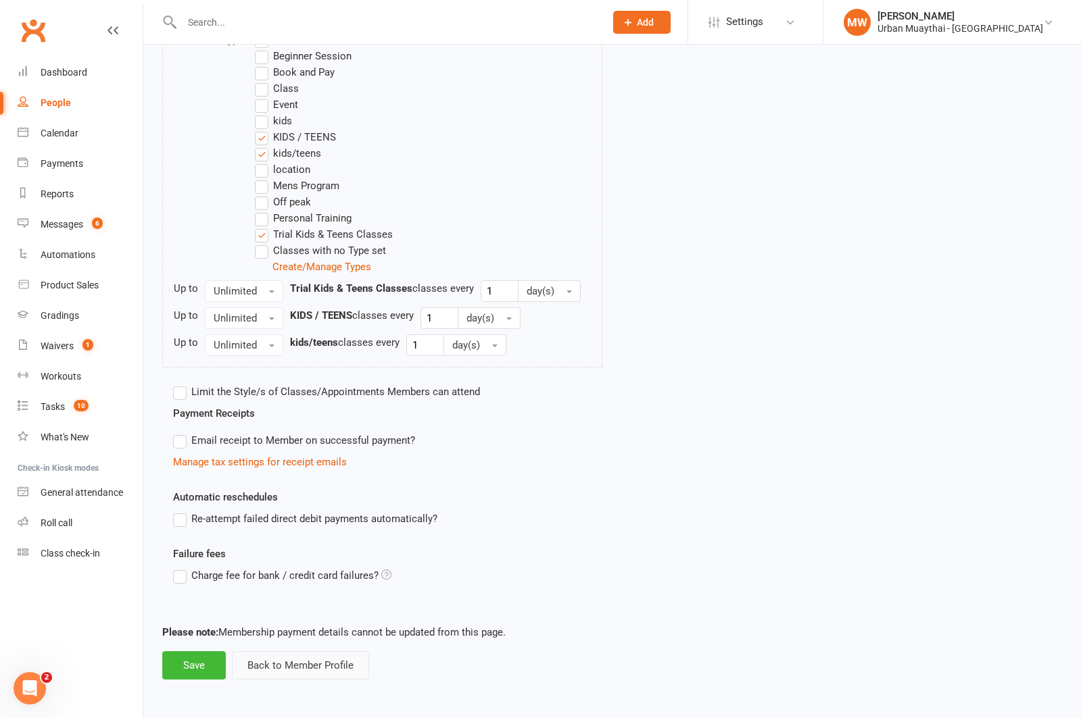
click at [258, 666] on button "Back to Member Profile" at bounding box center [300, 666] width 137 height 28
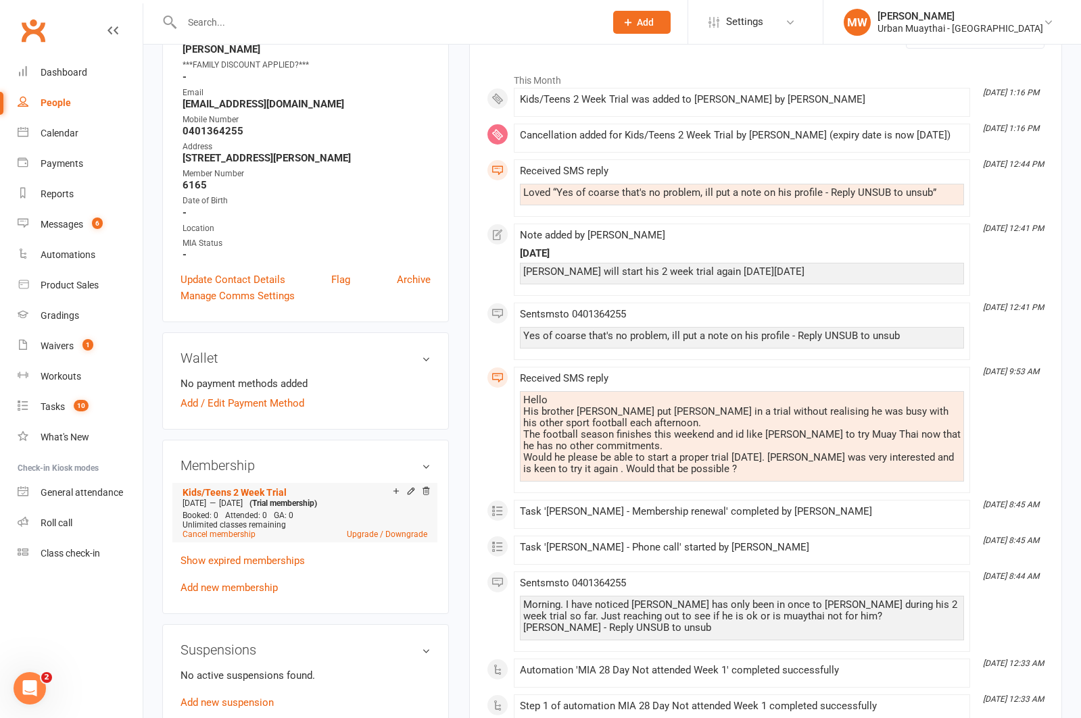
scroll to position [209, 0]
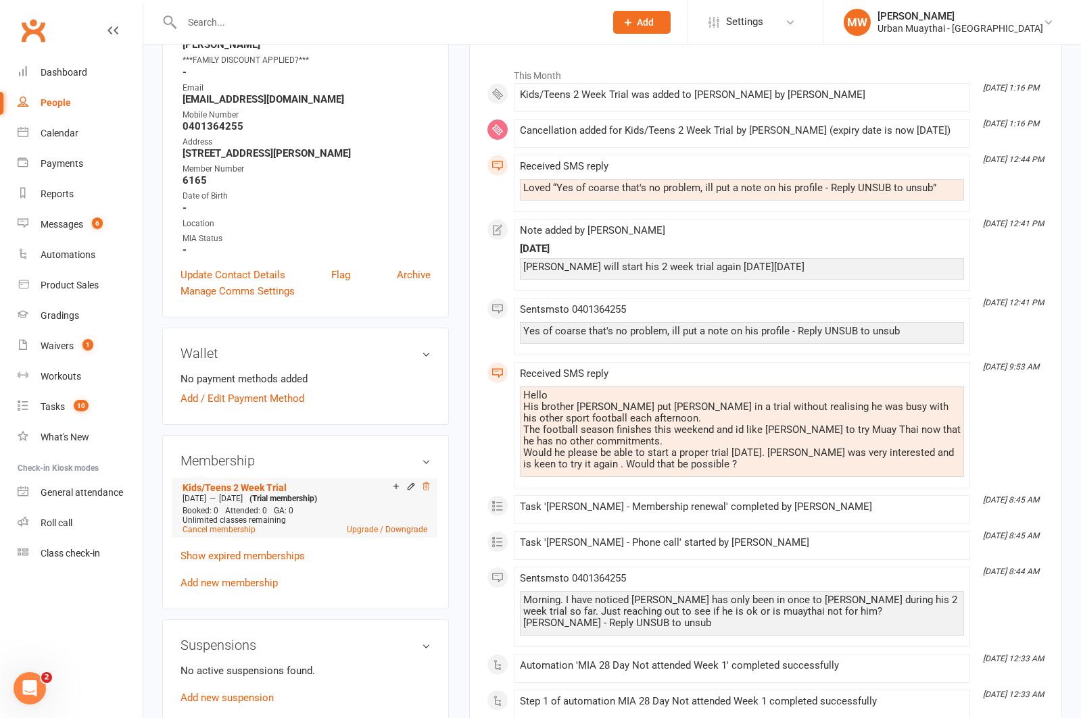
click at [426, 482] on icon at bounding box center [425, 486] width 9 height 9
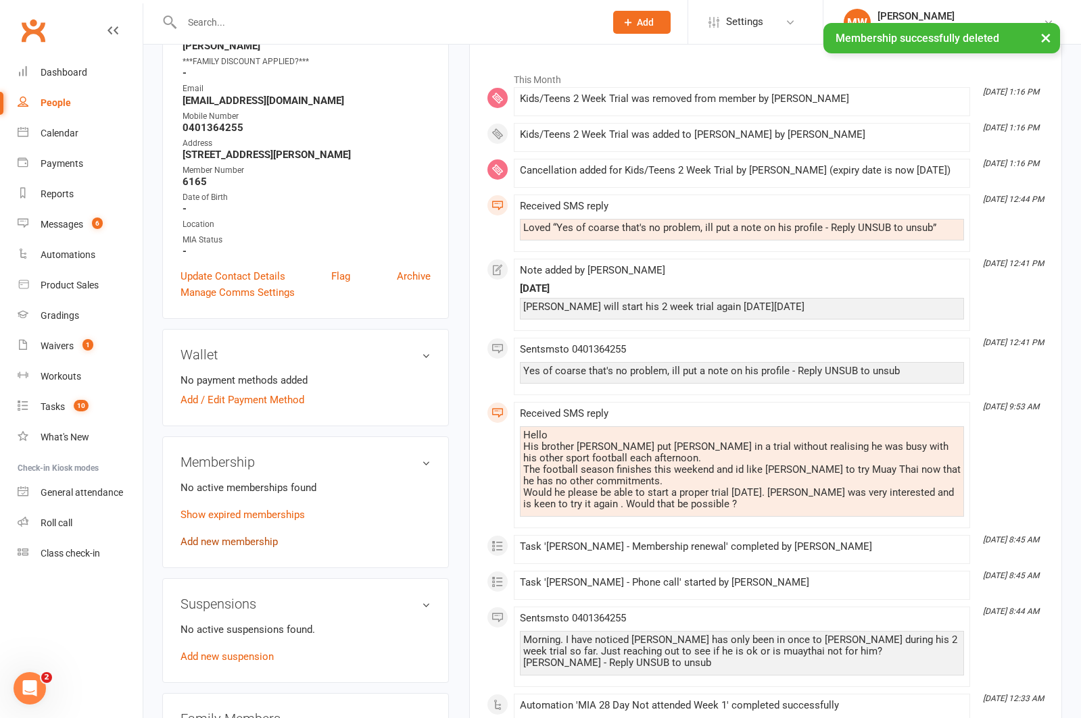
scroll to position [203, 0]
click at [244, 537] on link "Add new membership" at bounding box center [228, 543] width 97 height 12
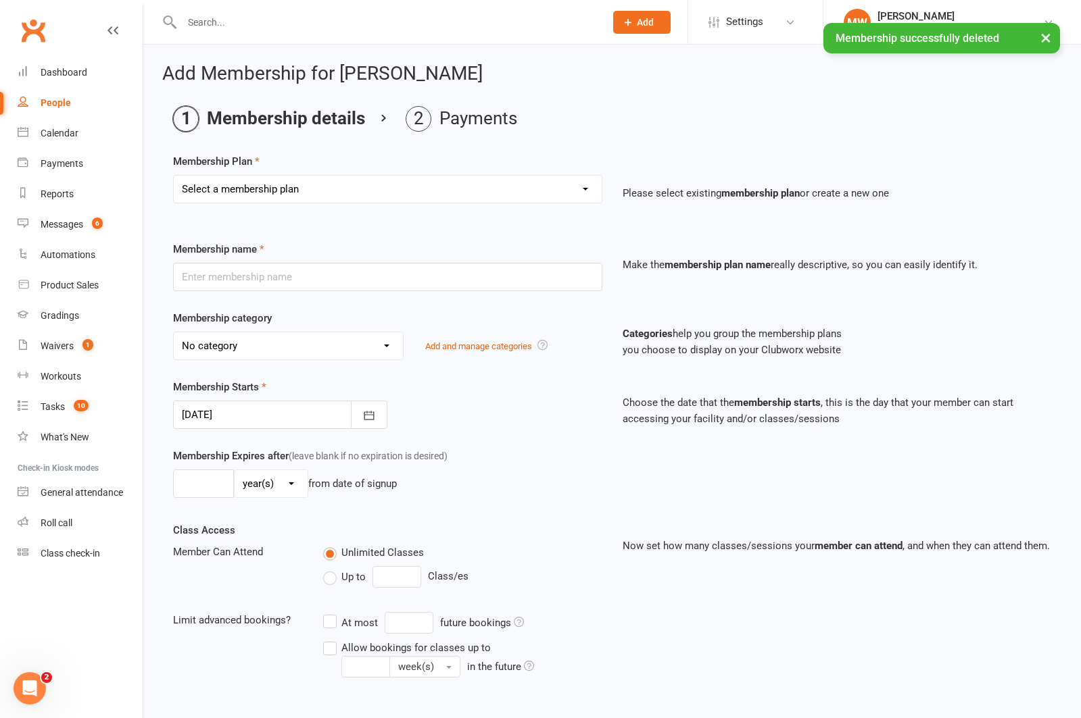
click at [272, 191] on select "Select a membership plan Create new Membership Plan Kickstarter Deposit Acceler…" at bounding box center [388, 189] width 428 height 27
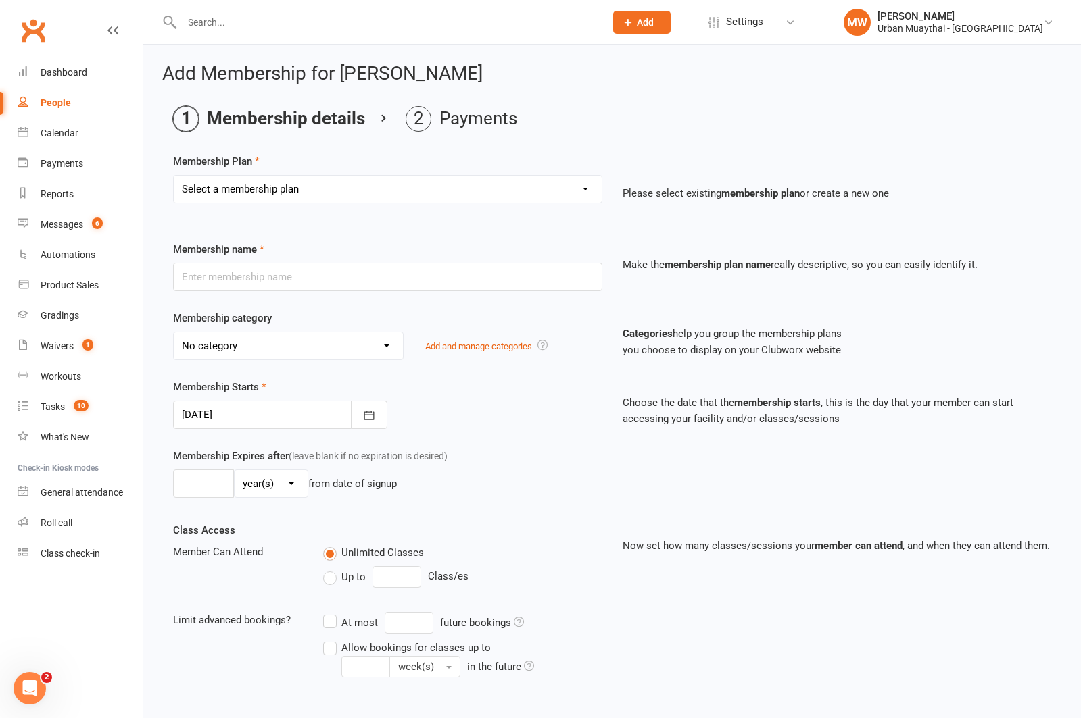
select select "12"
click at [174, 176] on select "Select a membership plan Create new Membership Plan Kickstarter Deposit Acceler…" at bounding box center [388, 189] width 428 height 27
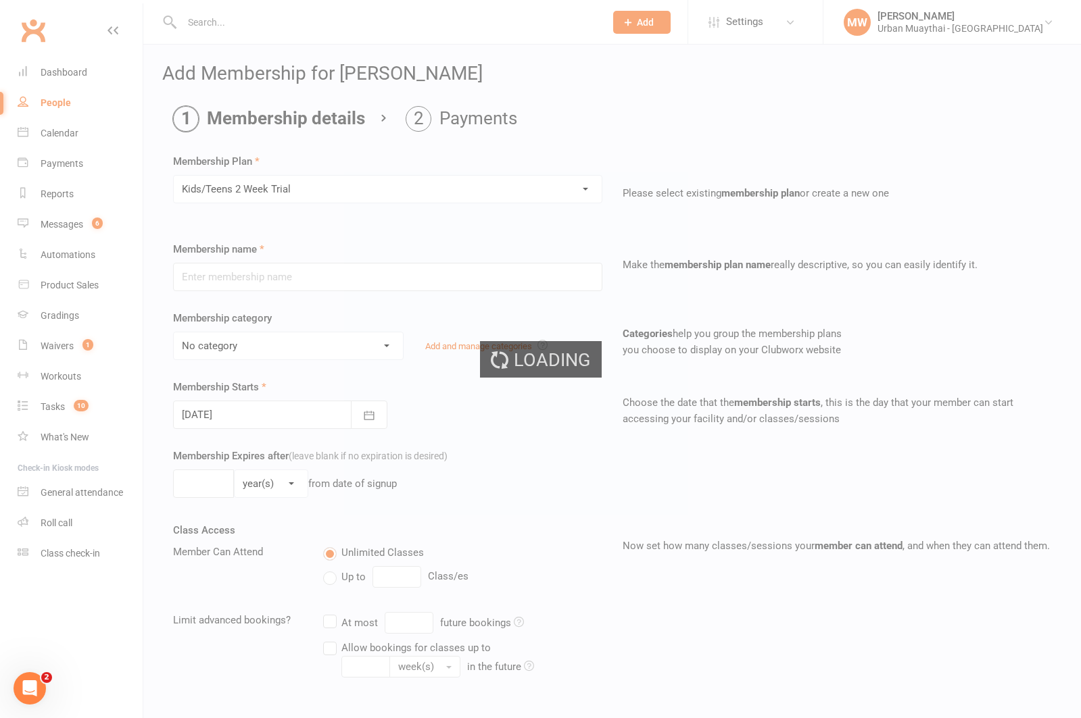
type input "Kids/Teens 2 Week Trial"
select select "3"
type input "14"
select select "0"
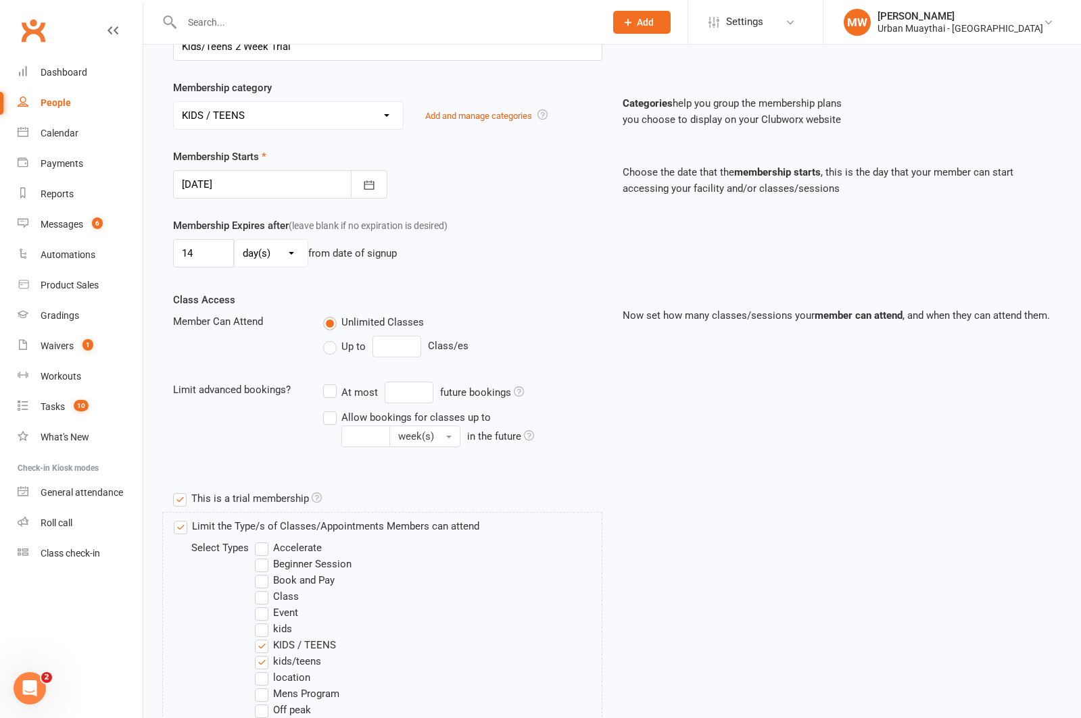
scroll to position [252, 0]
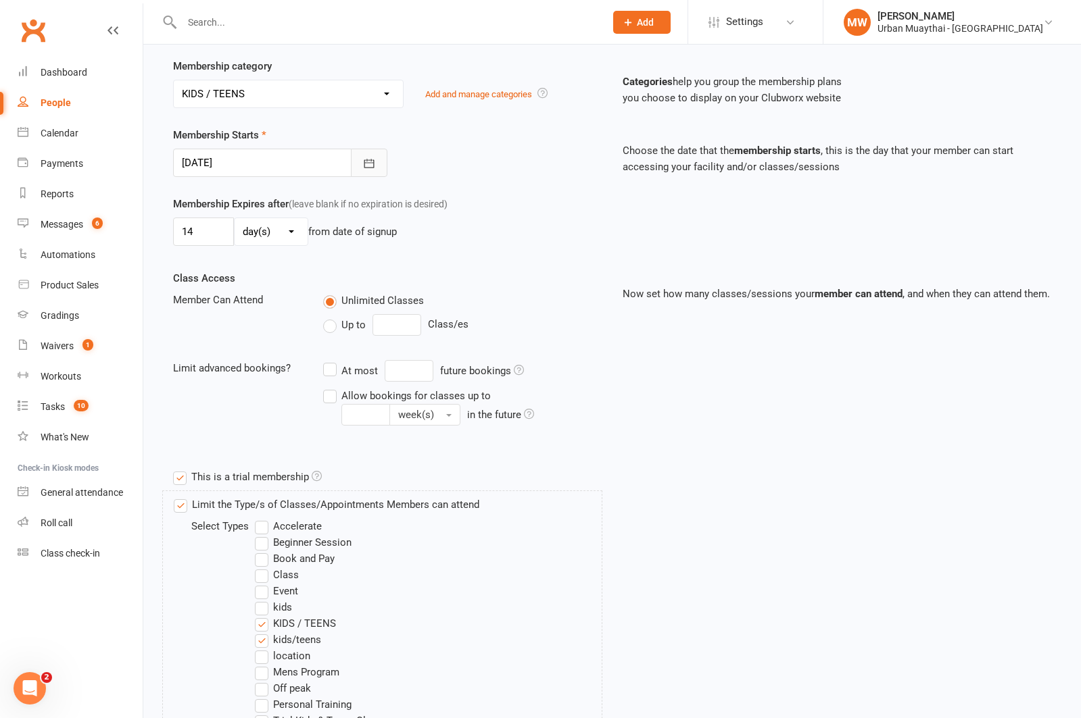
click at [369, 164] on icon "button" at bounding box center [369, 164] width 14 height 14
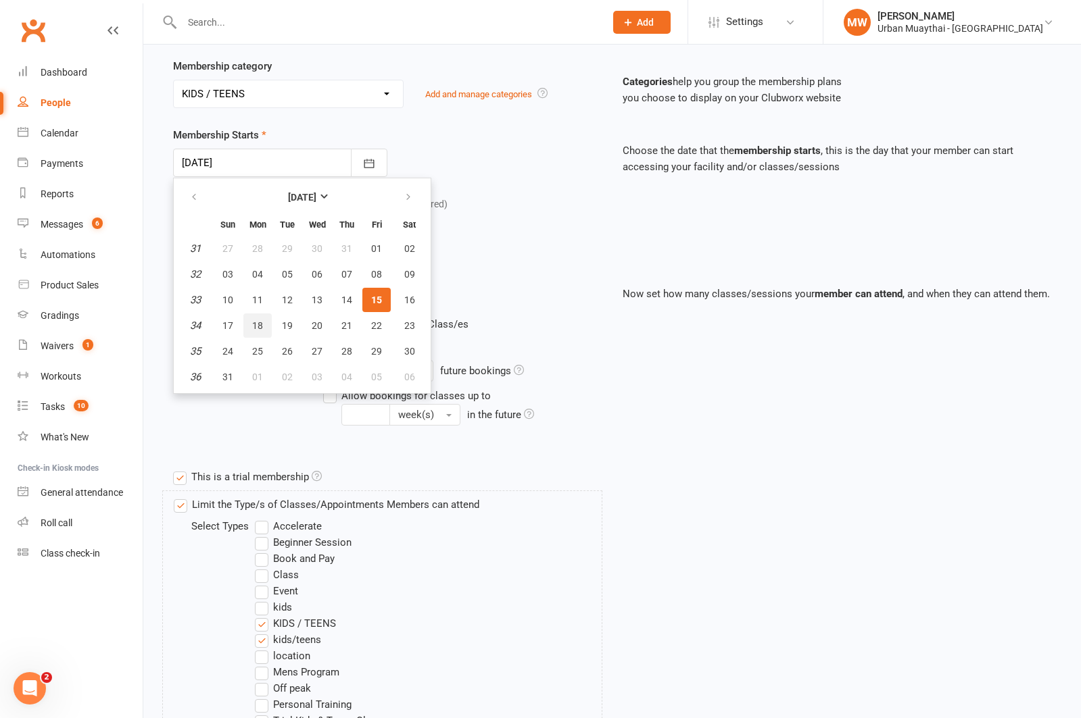
click at [258, 324] on span "18" at bounding box center [257, 325] width 11 height 11
type input "18 Aug 2025"
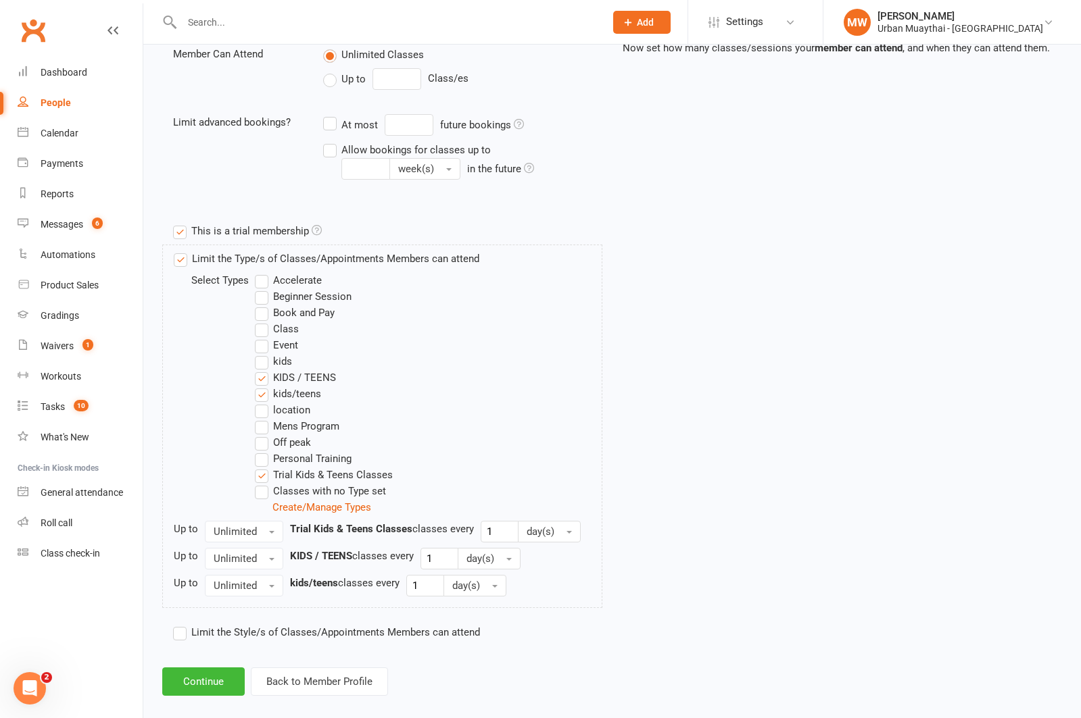
scroll to position [514, 0]
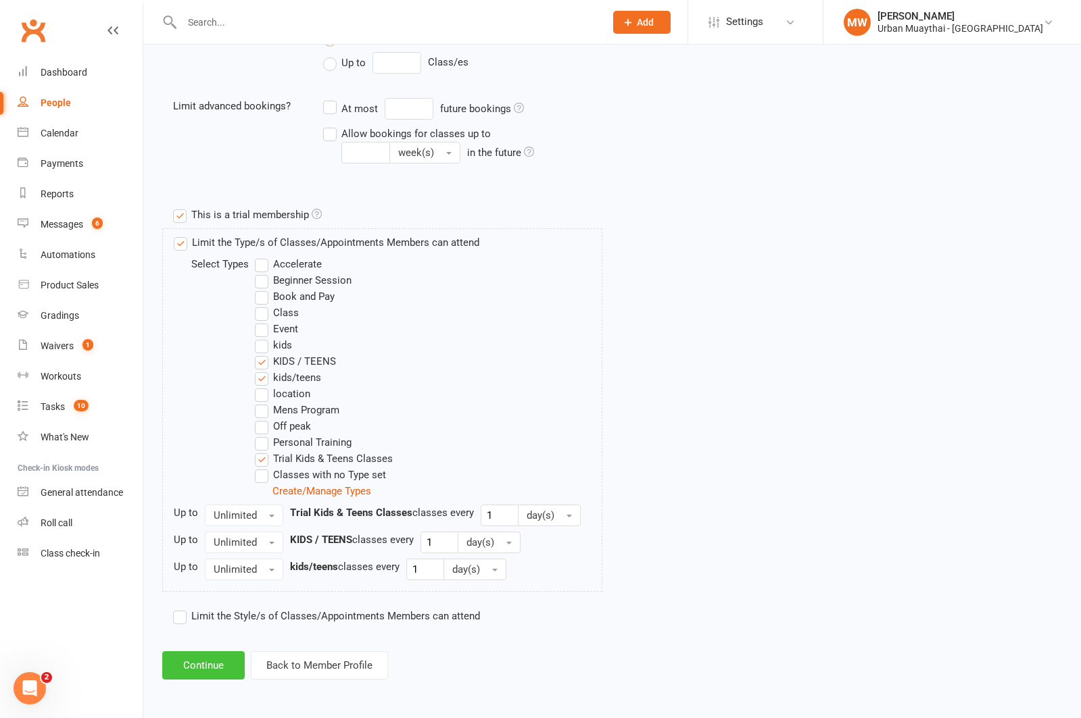
click at [199, 662] on button "Continue" at bounding box center [203, 666] width 82 height 28
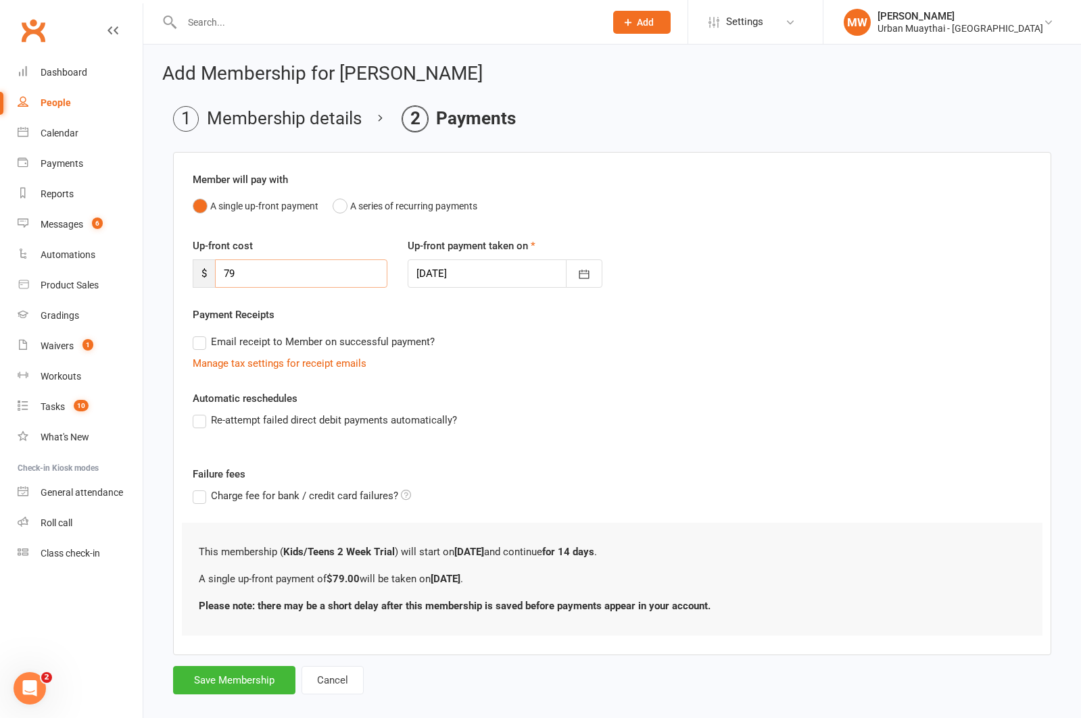
drag, startPoint x: 250, startPoint y: 278, endPoint x: 220, endPoint y: 272, distance: 30.4
click at [220, 272] on input "79" at bounding box center [301, 274] width 172 height 28
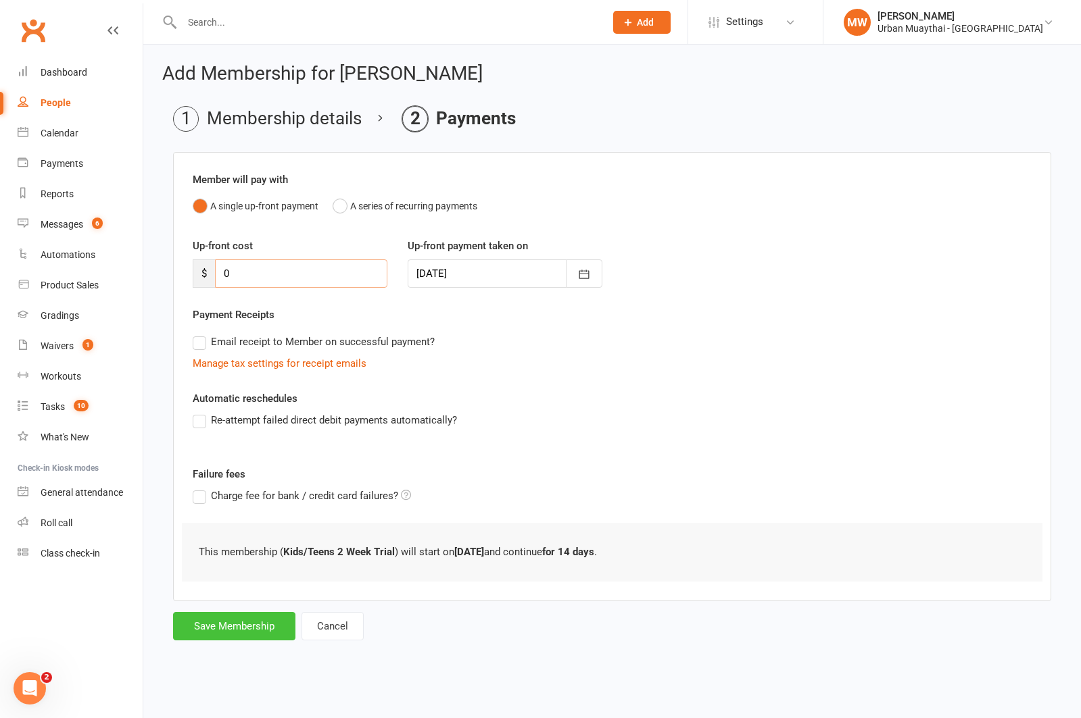
type input "0"
click at [228, 627] on button "Save Membership" at bounding box center [234, 626] width 122 height 28
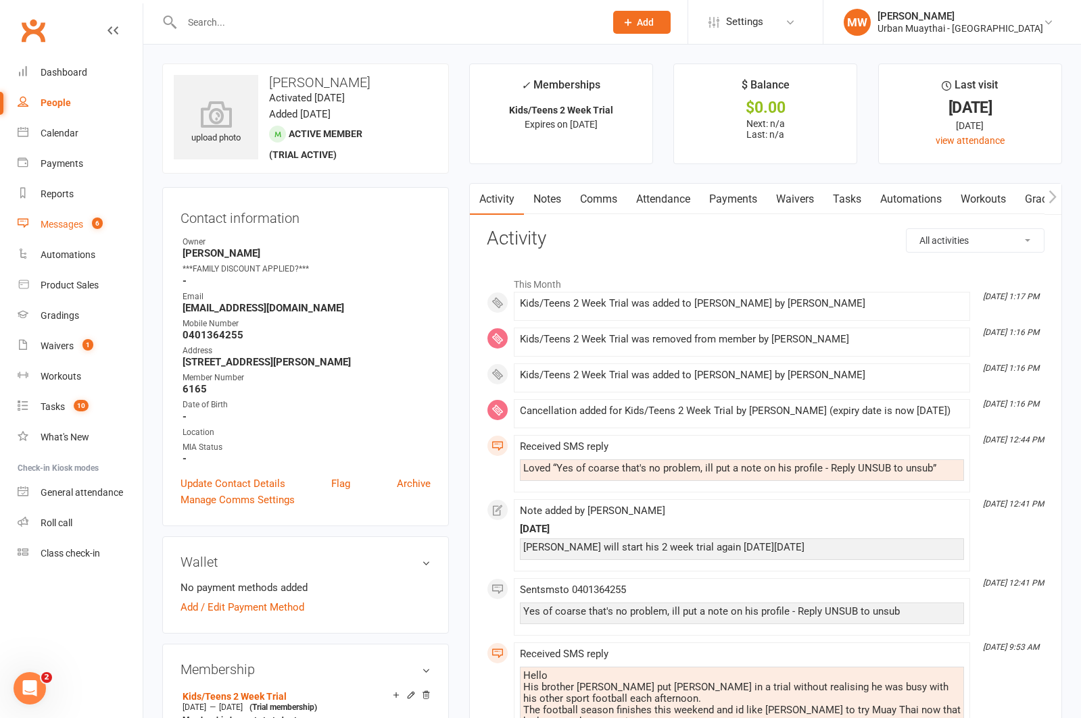
click at [41, 223] on div "Messages" at bounding box center [62, 224] width 43 height 11
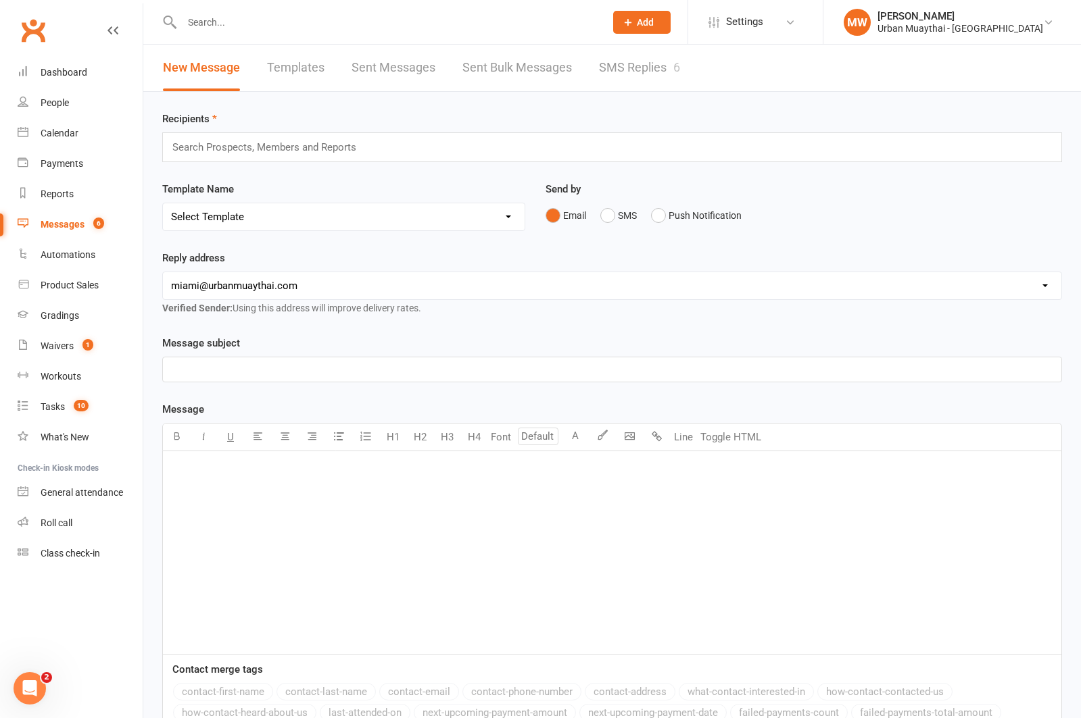
click at [625, 65] on link "SMS Replies 6" at bounding box center [639, 68] width 81 height 47
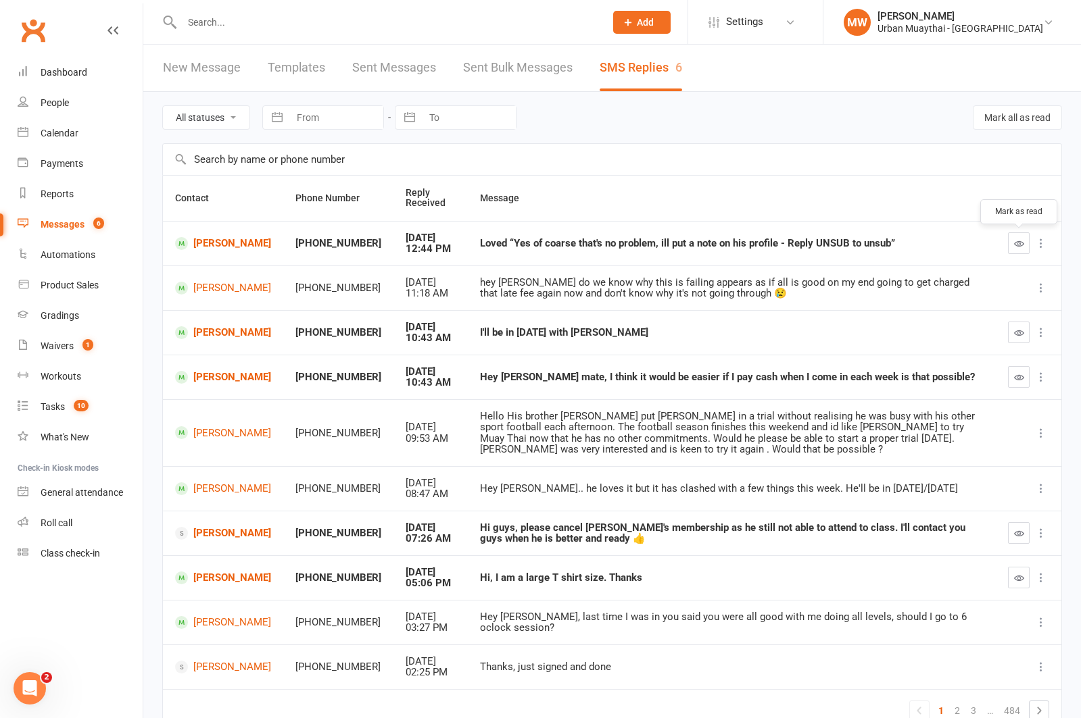
click at [1019, 241] on icon "button" at bounding box center [1019, 244] width 10 height 10
click at [203, 376] on link "[PERSON_NAME]" at bounding box center [223, 377] width 96 height 13
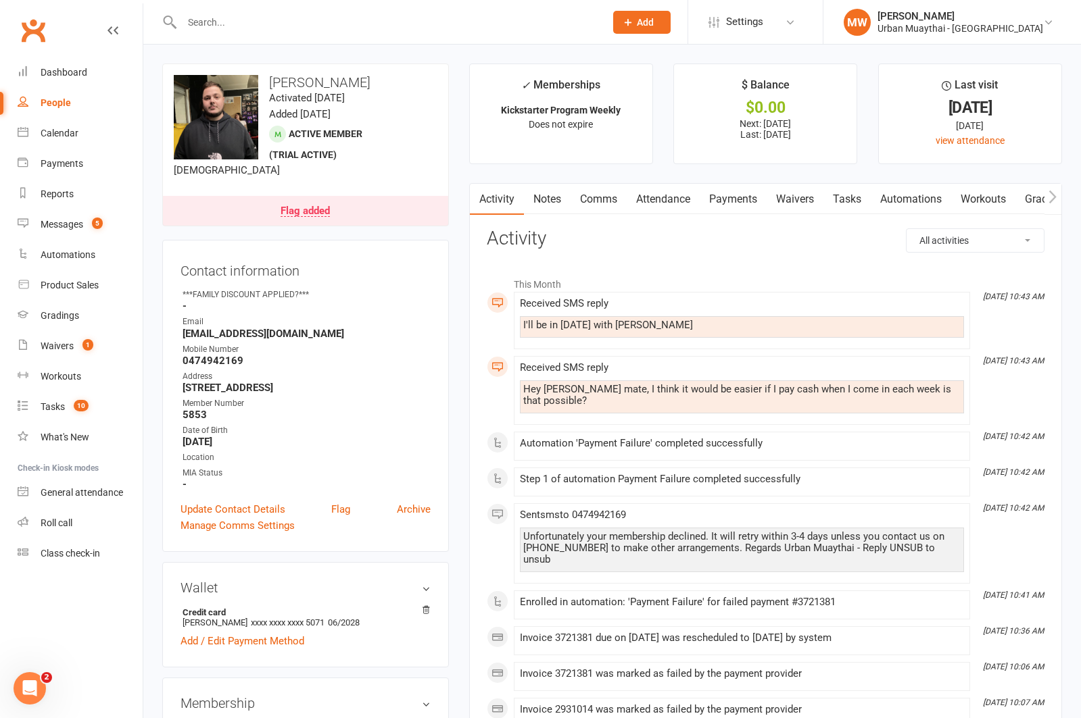
click at [726, 201] on link "Payments" at bounding box center [733, 199] width 67 height 31
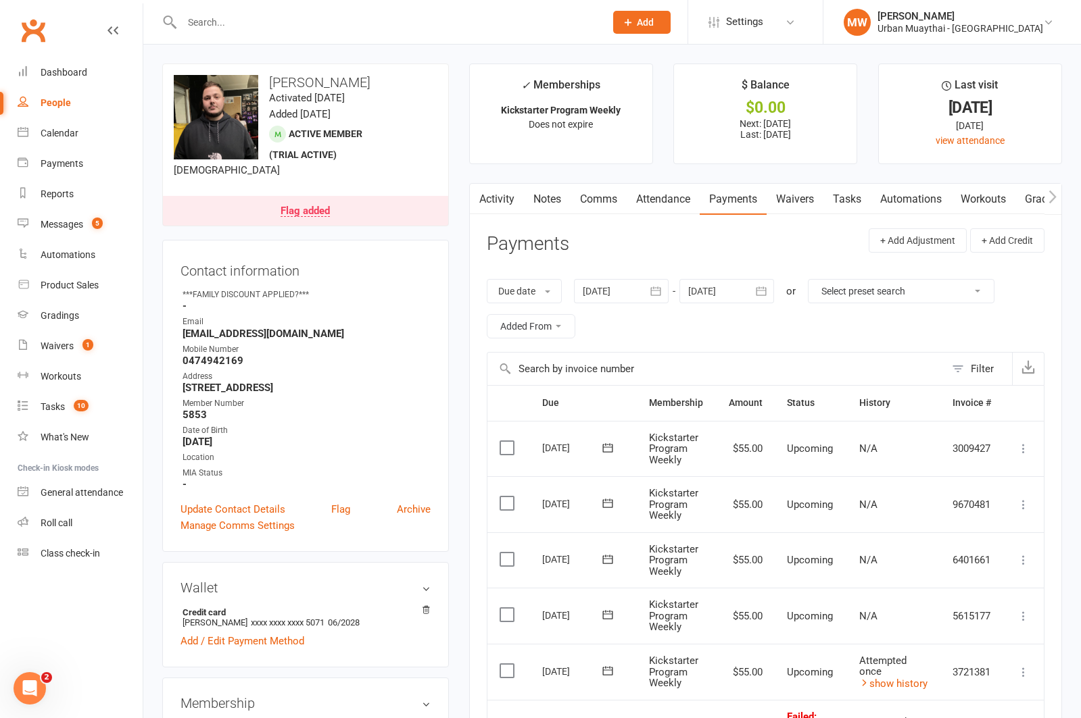
scroll to position [1, 0]
drag, startPoint x: 75, startPoint y: 68, endPoint x: 74, endPoint y: 83, distance: 15.6
click at [75, 68] on div "Dashboard" at bounding box center [64, 72] width 47 height 11
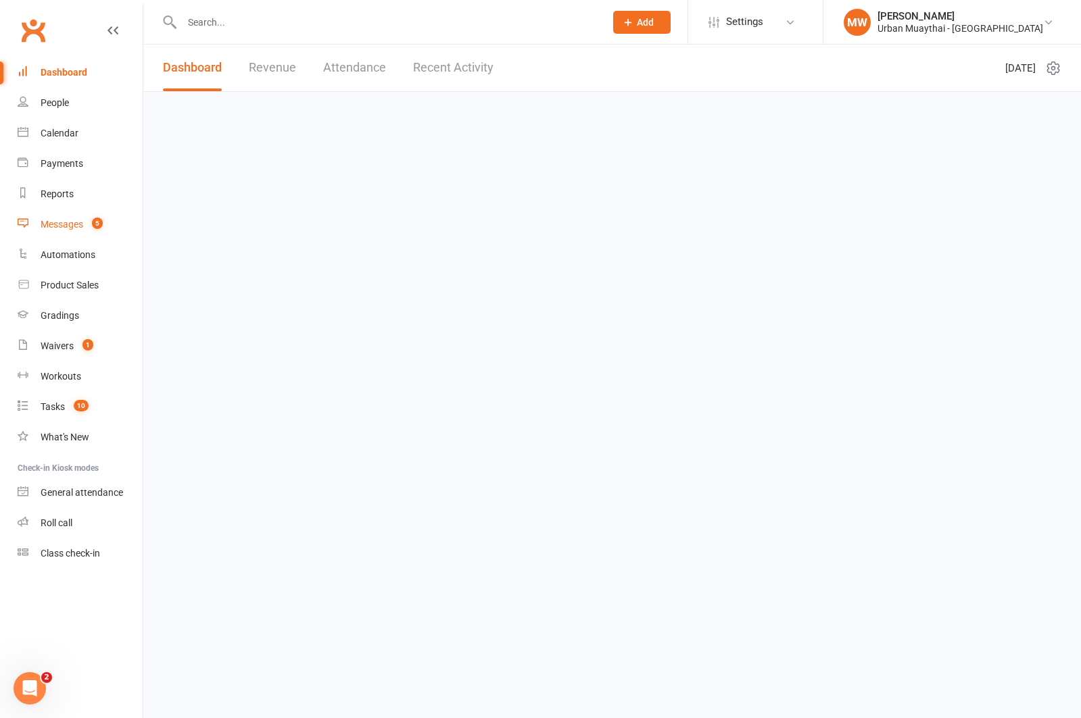
click at [64, 222] on div "Messages" at bounding box center [62, 224] width 43 height 11
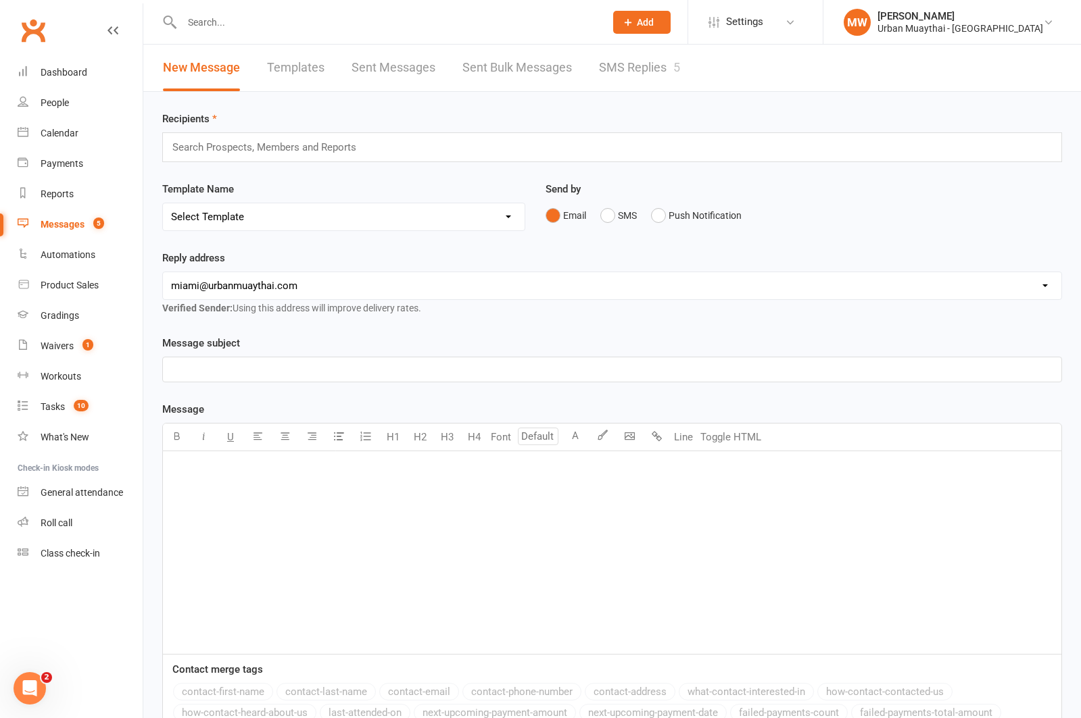
click at [636, 67] on link "SMS Replies 5" at bounding box center [639, 68] width 81 height 47
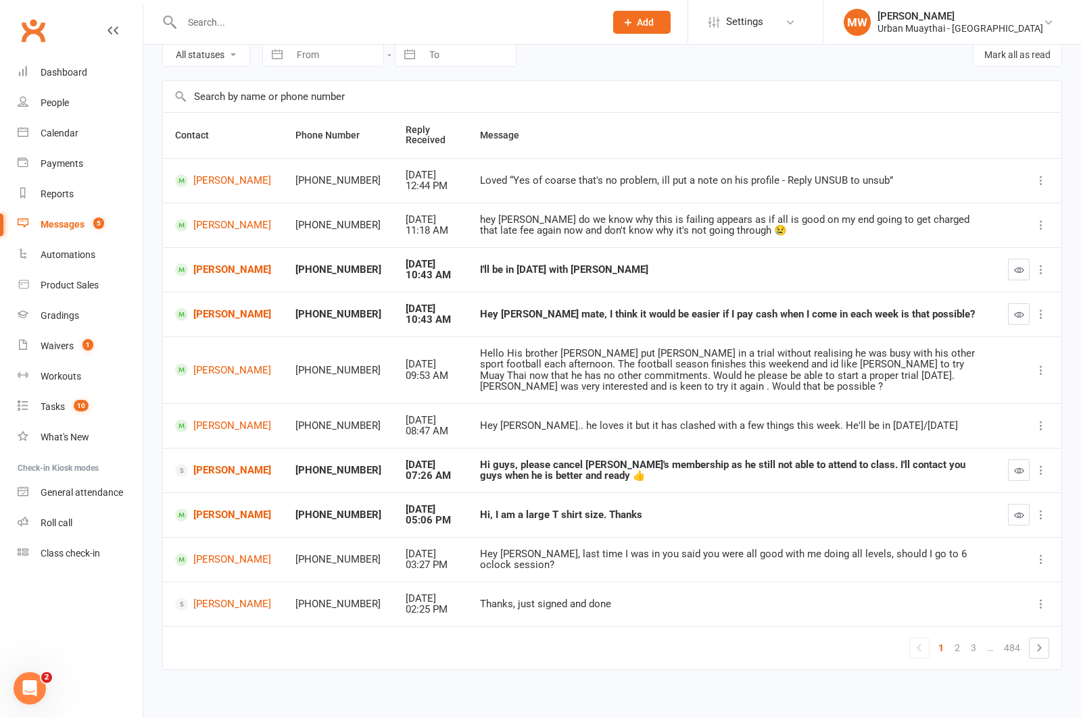
scroll to position [64, 0]
drag, startPoint x: 58, startPoint y: 345, endPoint x: 67, endPoint y: 336, distance: 12.9
click at [58, 345] on div "Waivers" at bounding box center [57, 346] width 33 height 11
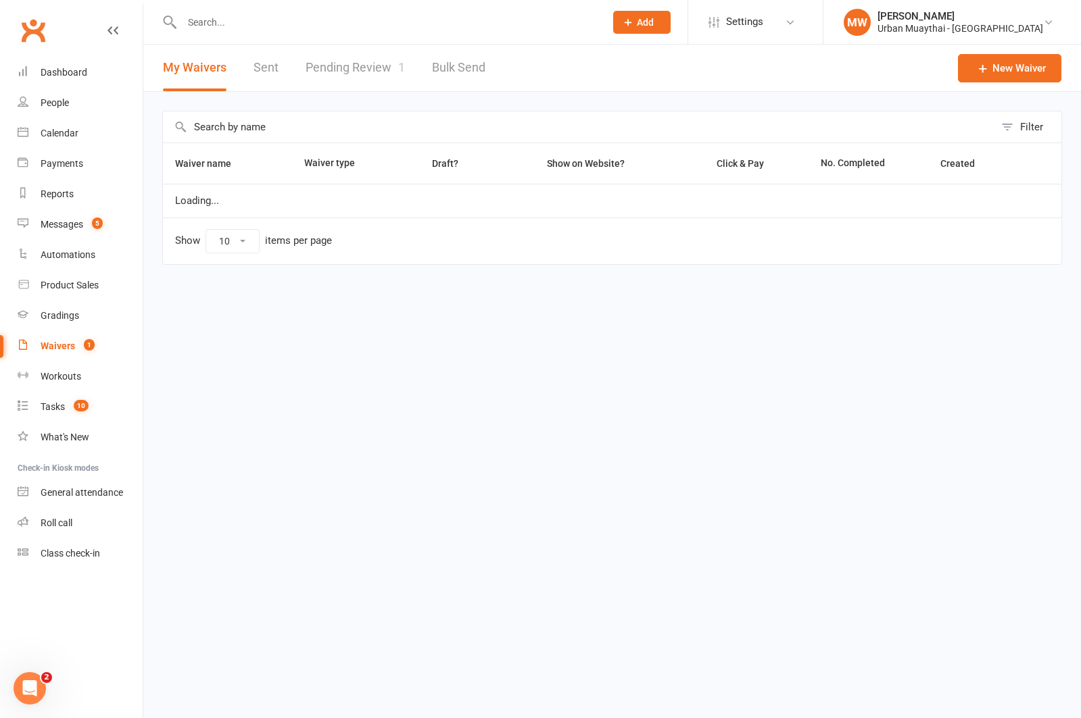
select select "50"
click at [366, 59] on link "Pending Review 1" at bounding box center [355, 68] width 99 height 47
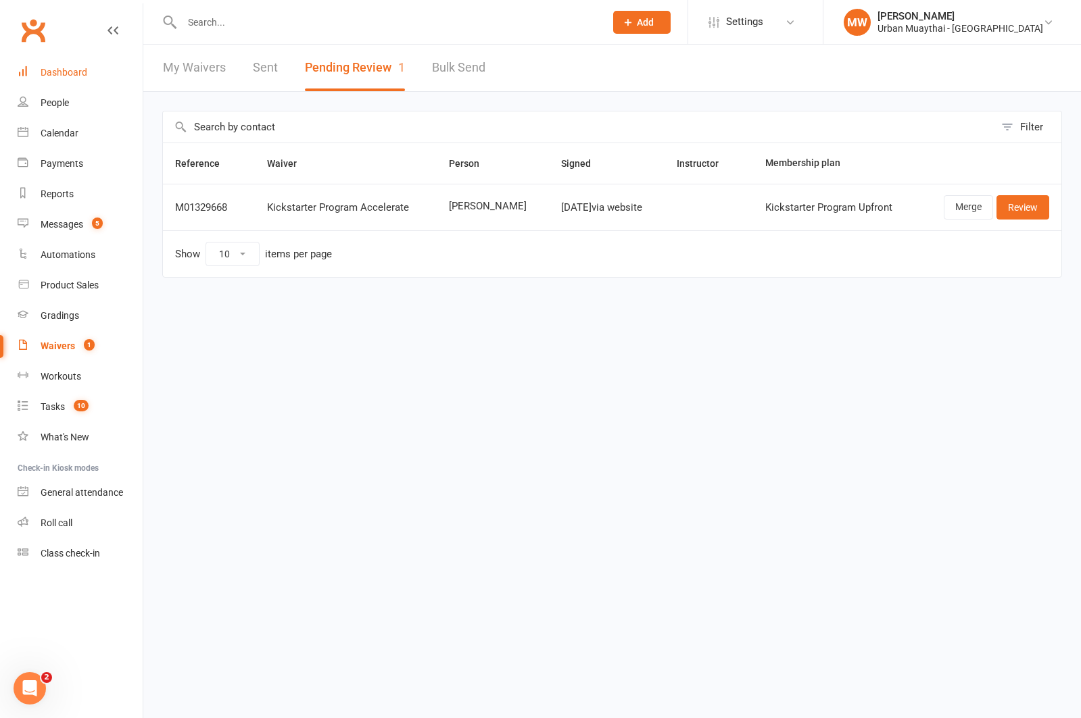
click at [74, 70] on div "Dashboard" at bounding box center [64, 72] width 47 height 11
